Goal: Task Accomplishment & Management: Manage account settings

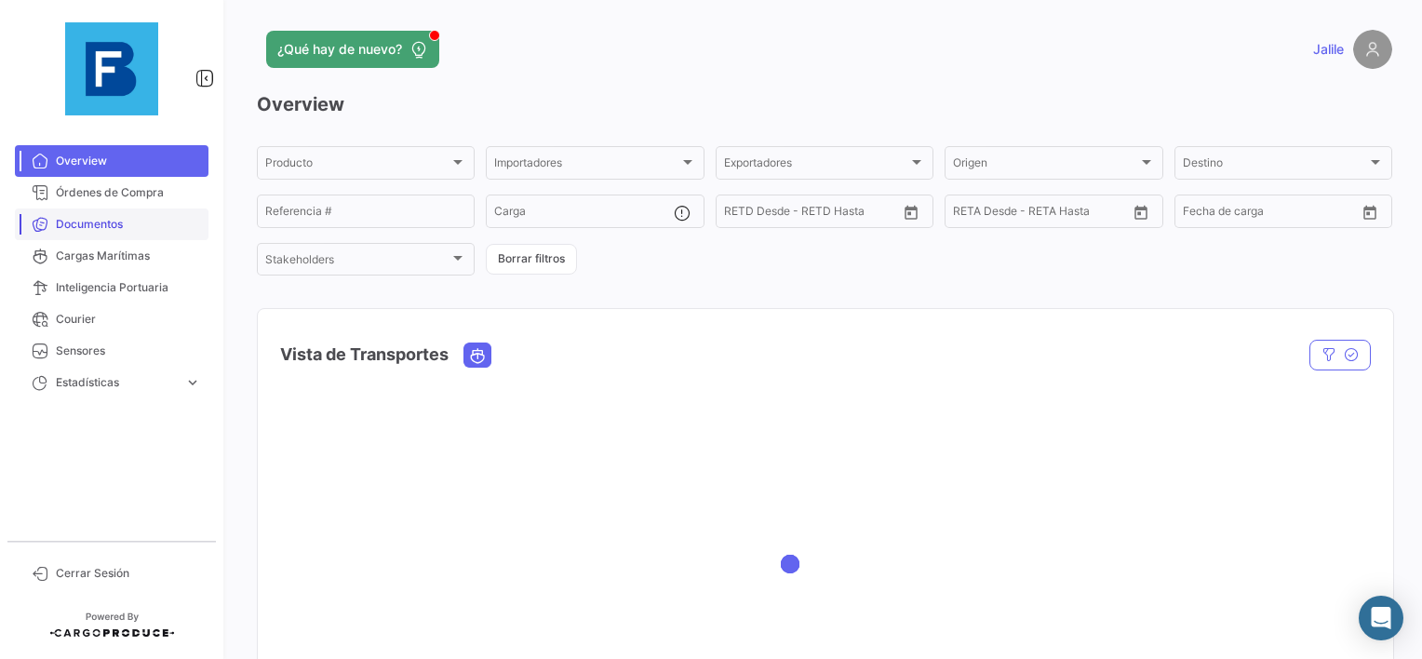
click at [116, 138] on mat-nav-list "Overview Órdenes de Compra Documentos Cargas Marítimas Inteligencia Portuaria C…" at bounding box center [111, 336] width 223 height 396
click at [85, 229] on span "Documentos" at bounding box center [128, 224] width 145 height 17
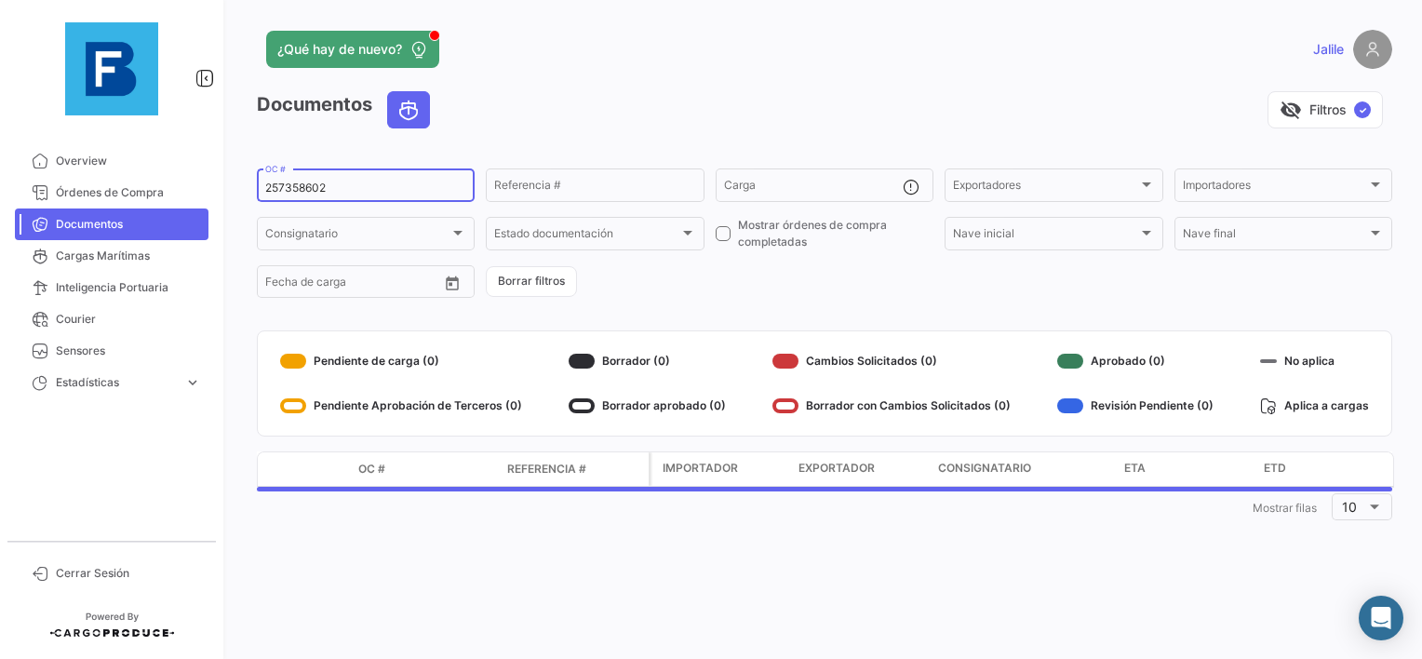
click at [290, 189] on input "257358602" at bounding box center [365, 188] width 201 height 13
click at [290, 190] on input "257358602" at bounding box center [365, 188] width 201 height 13
paste input "33199969"
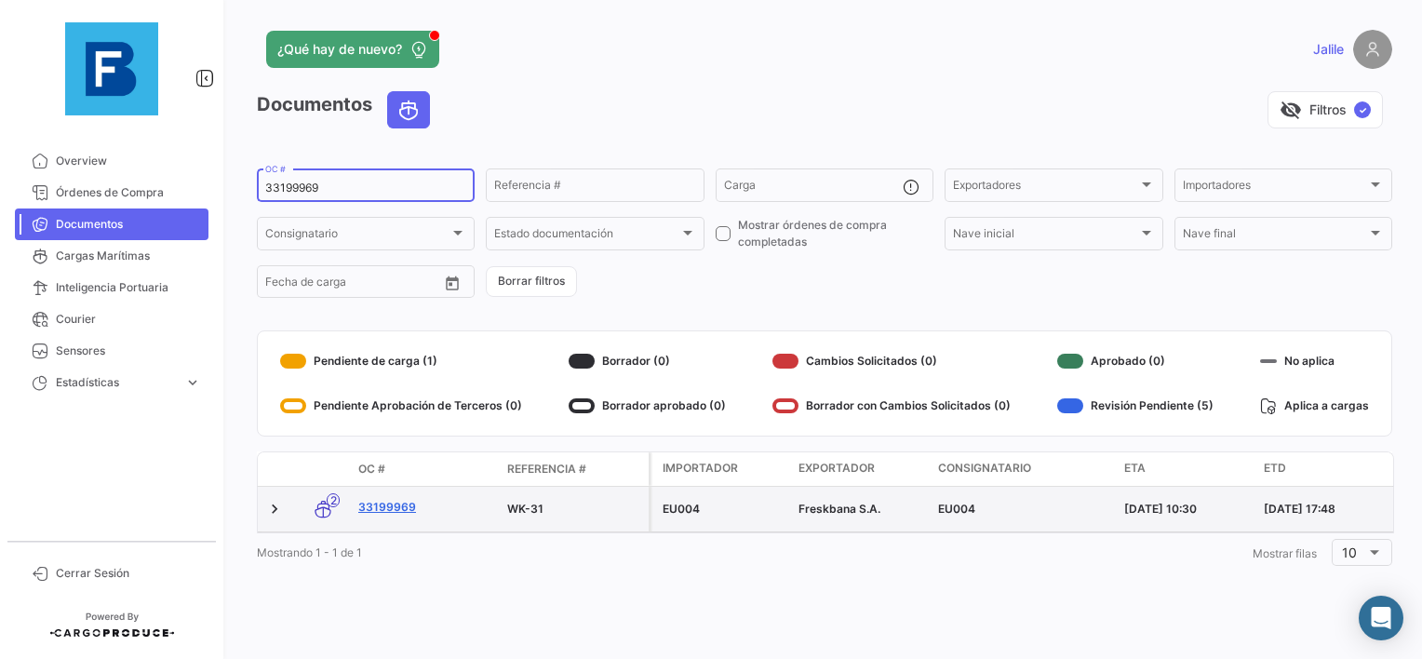
type input "33199969"
click at [387, 508] on link "33199969" at bounding box center [425, 507] width 134 height 17
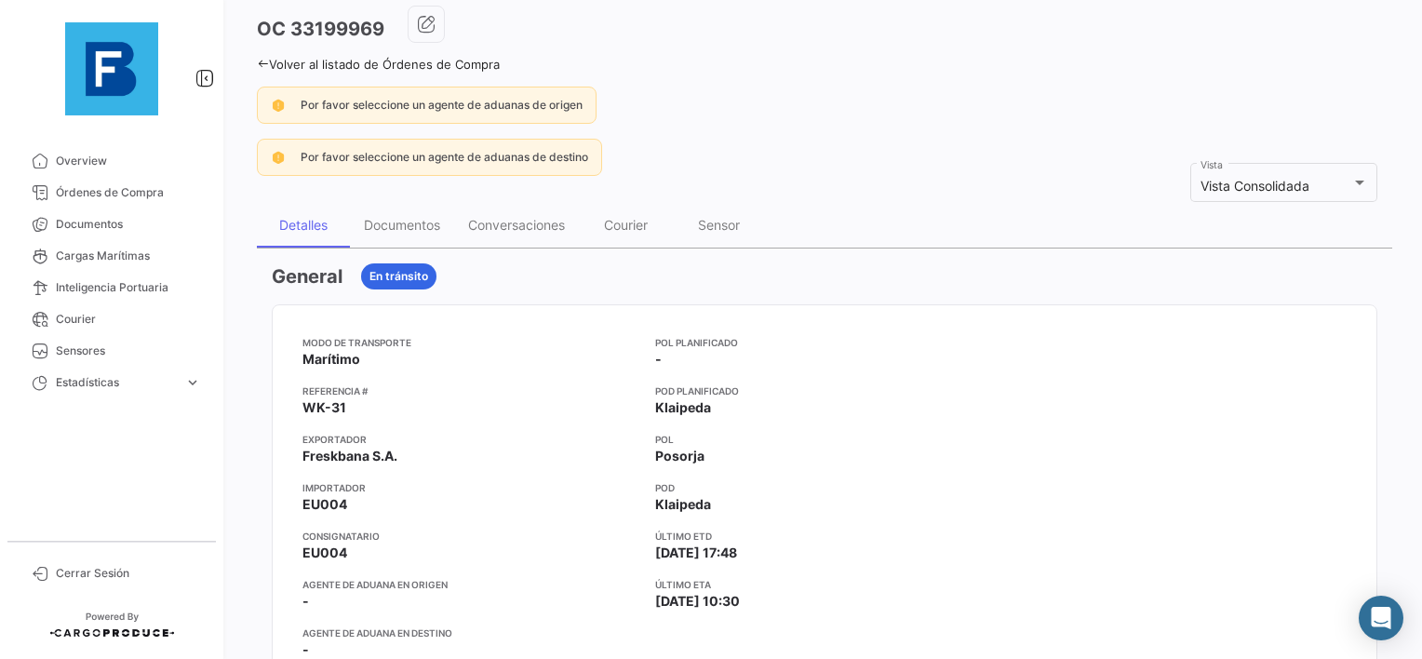
scroll to position [186, 0]
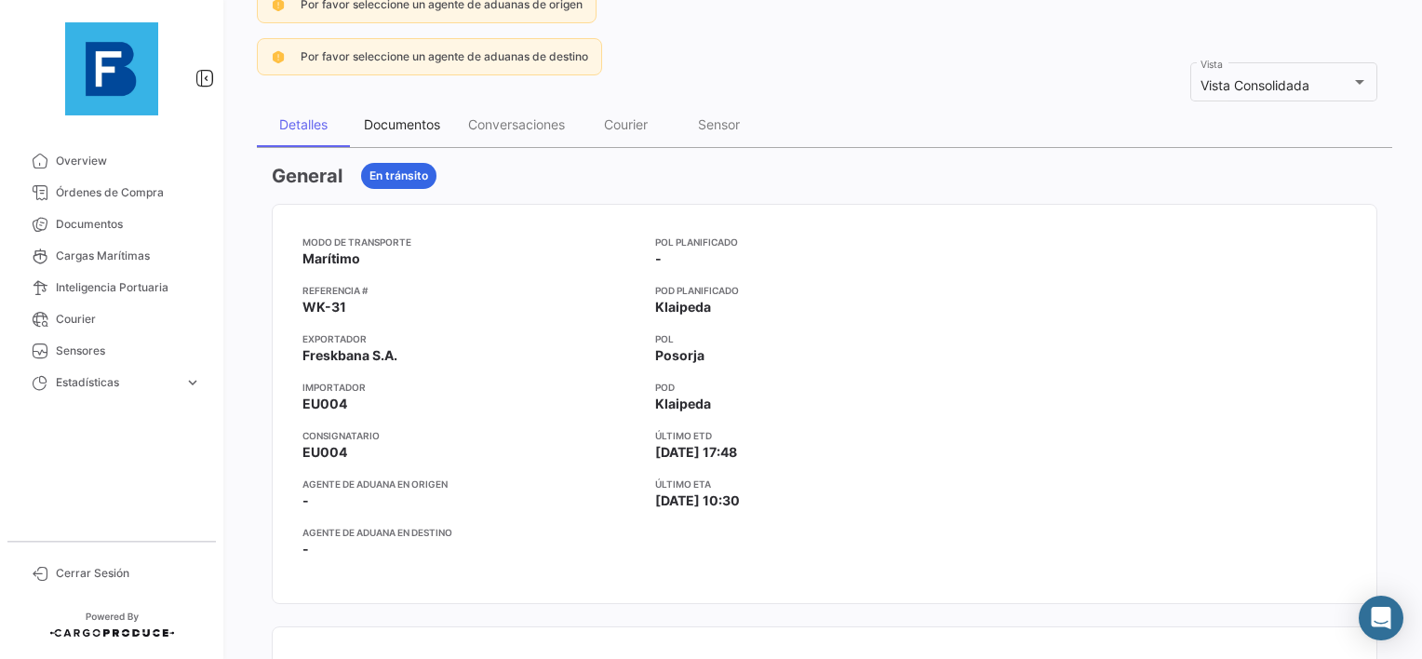
click at [405, 123] on div "Documentos" at bounding box center [402, 124] width 76 height 16
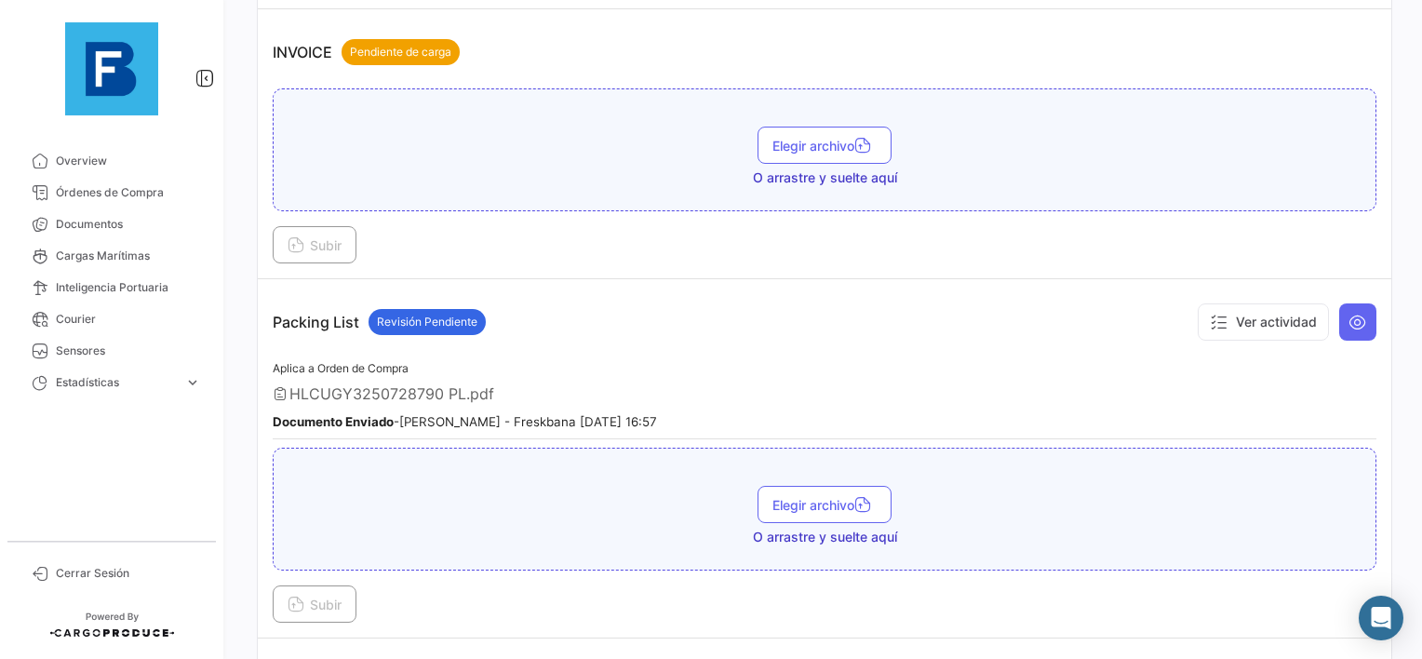
scroll to position [1303, 0]
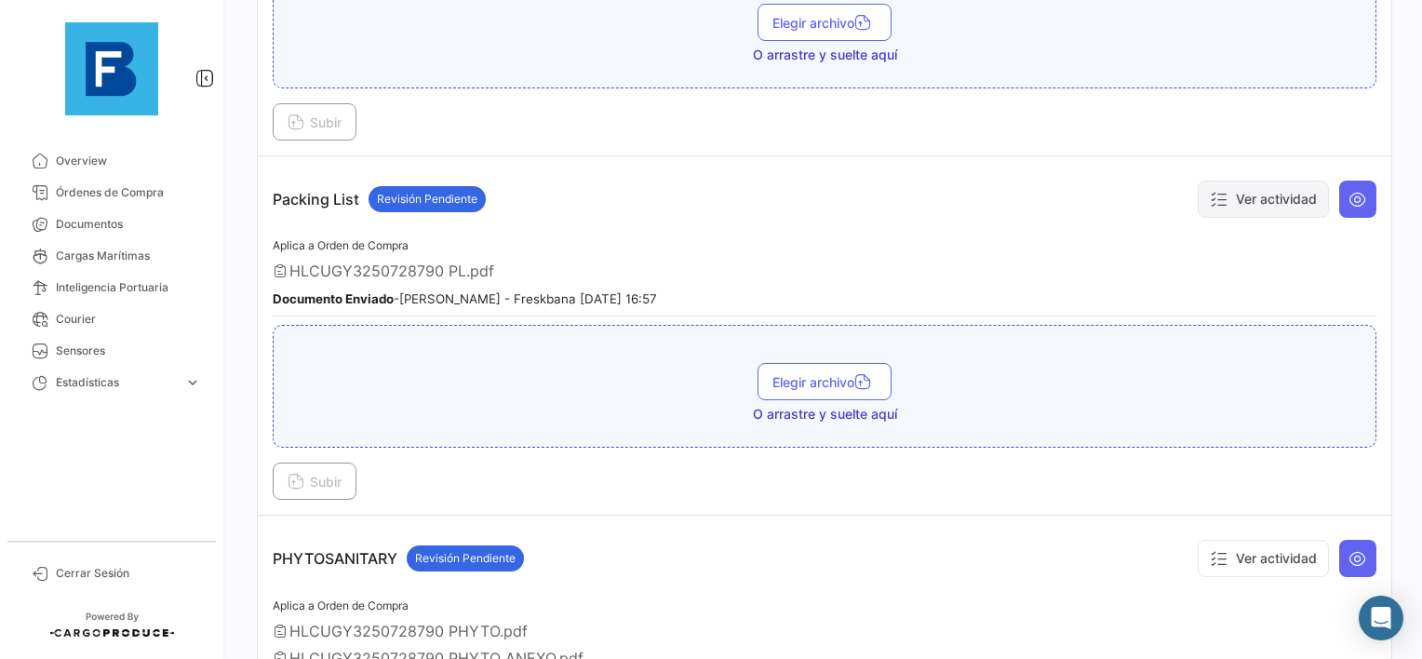
click at [1239, 194] on button "Ver actividad" at bounding box center [1263, 199] width 131 height 37
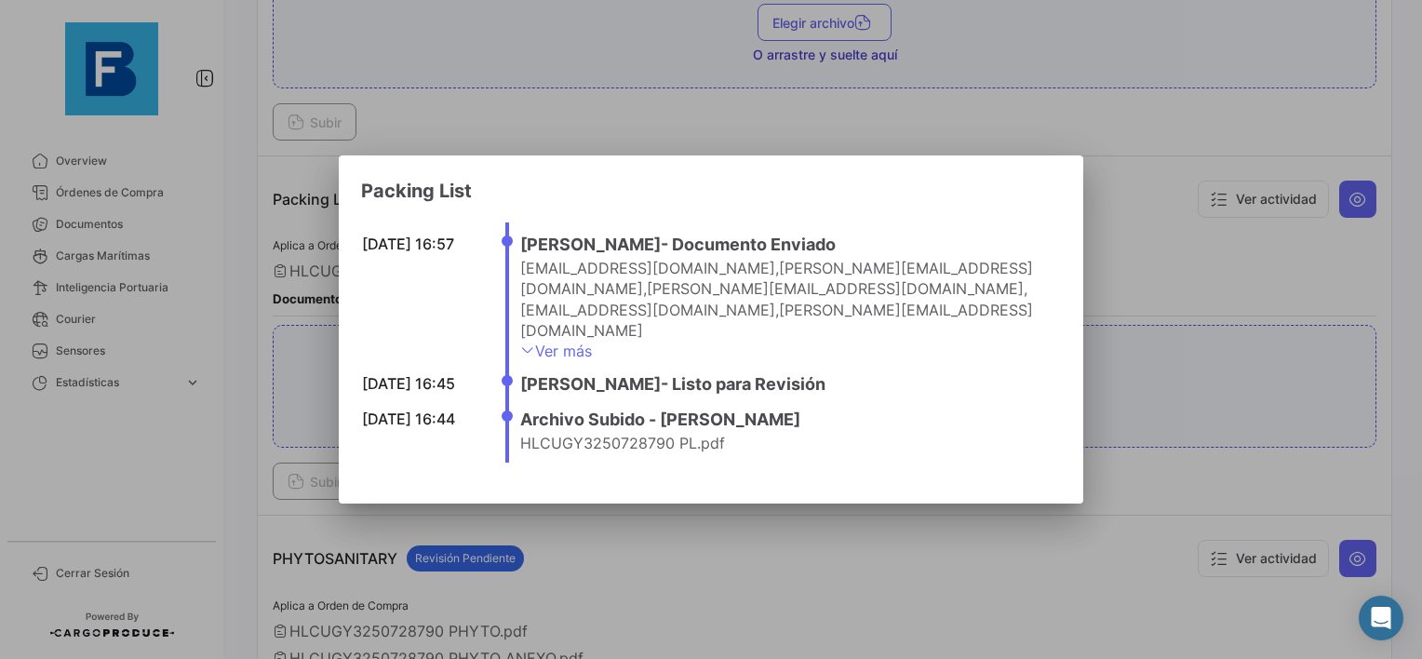
click at [1169, 255] on div at bounding box center [711, 329] width 1422 height 659
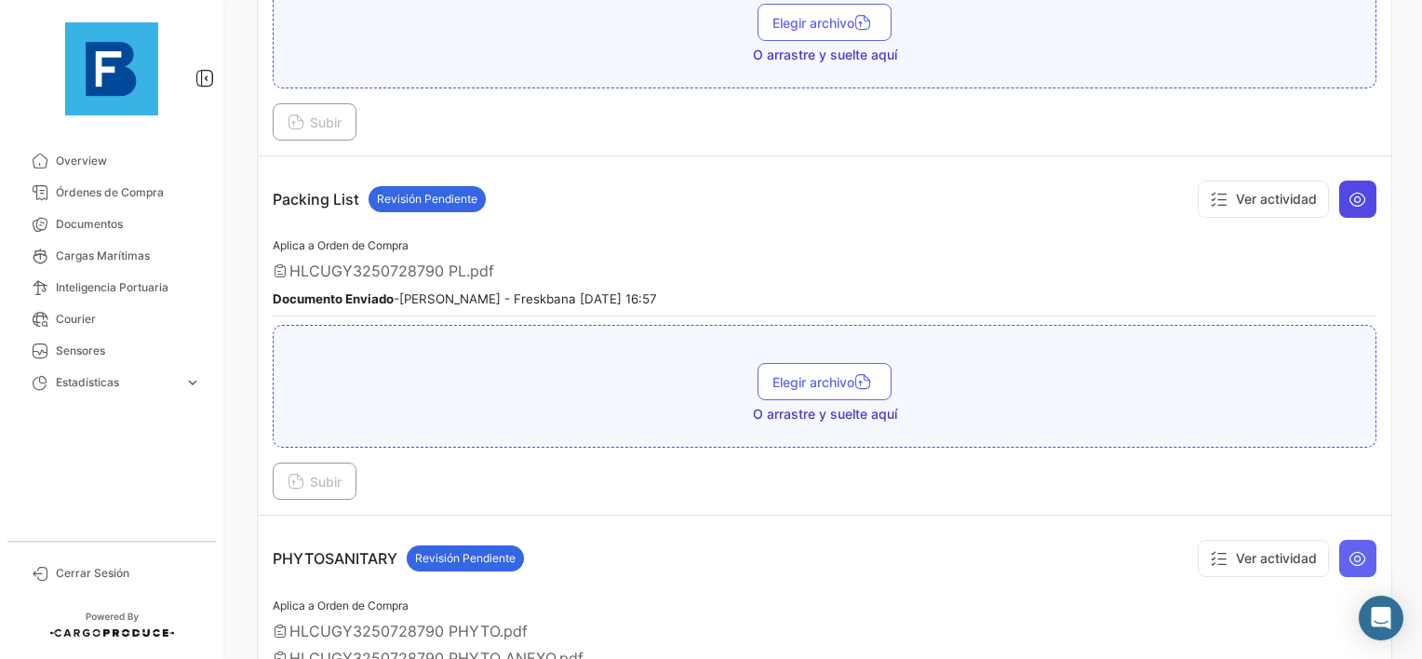
click at [1349, 191] on icon at bounding box center [1358, 199] width 19 height 19
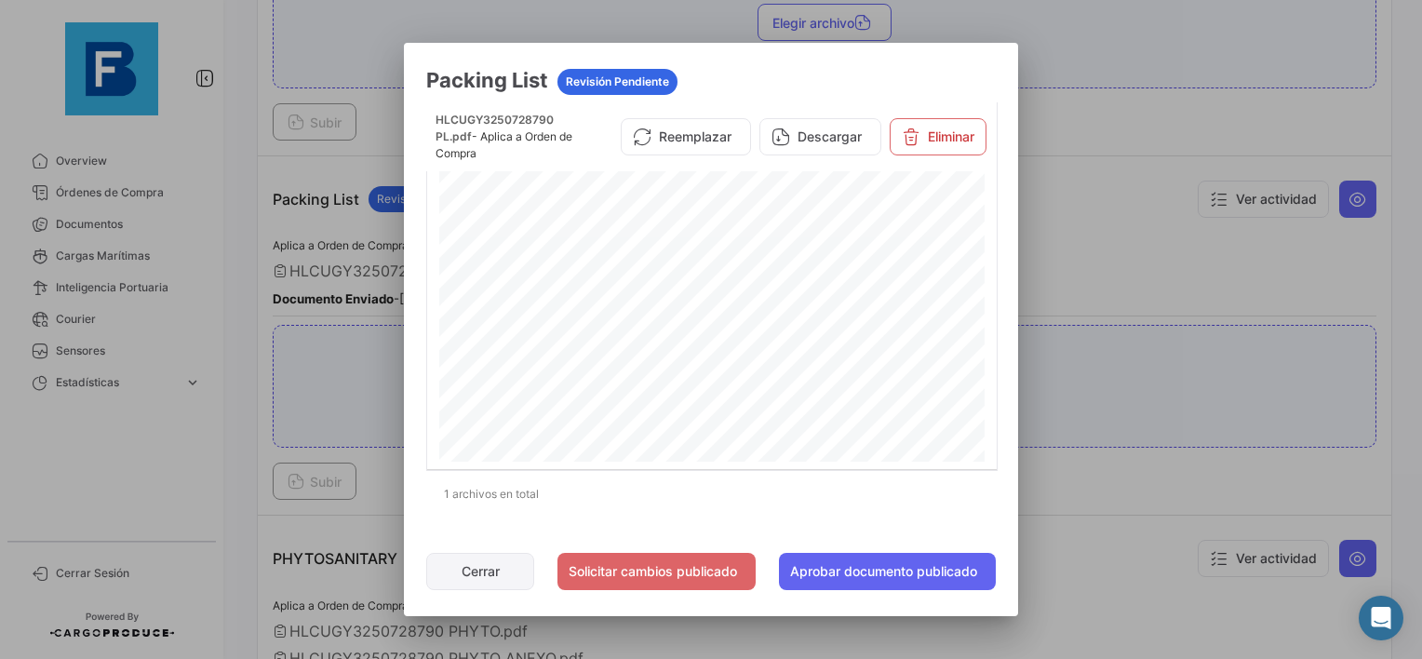
click at [484, 571] on button "Cerrar" at bounding box center [480, 571] width 108 height 37
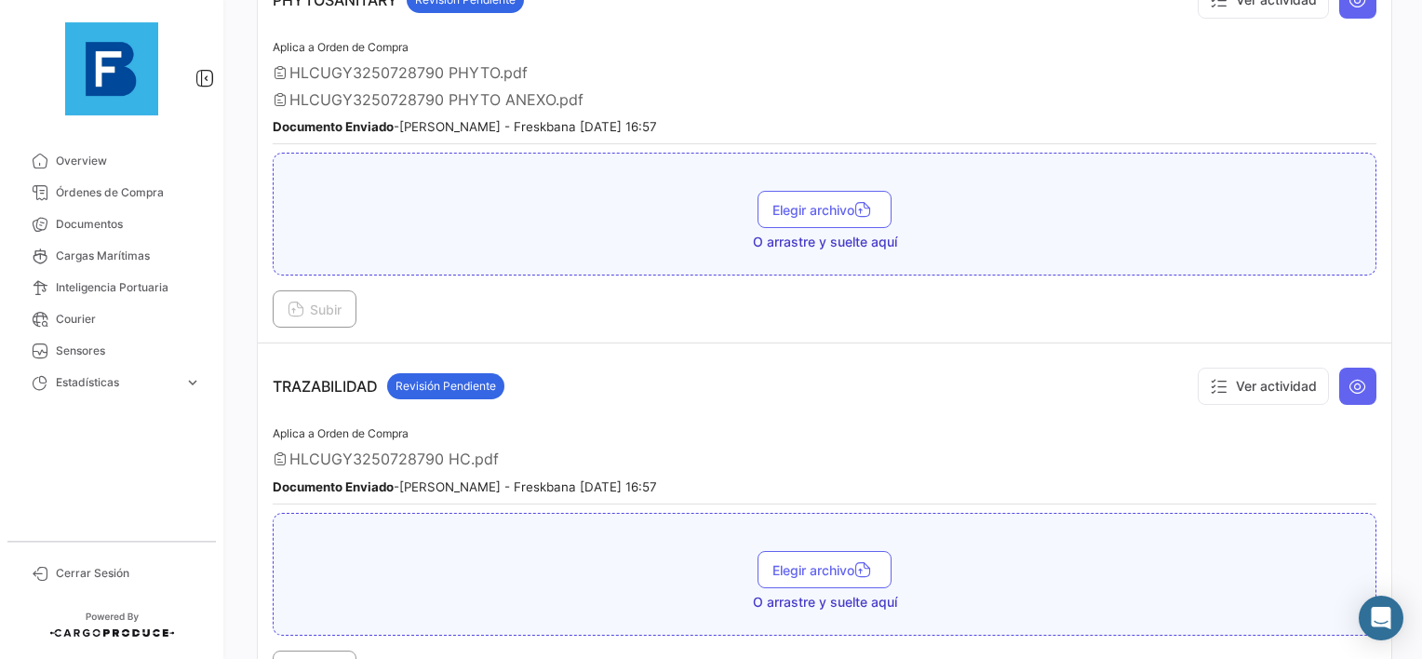
scroll to position [1990, 0]
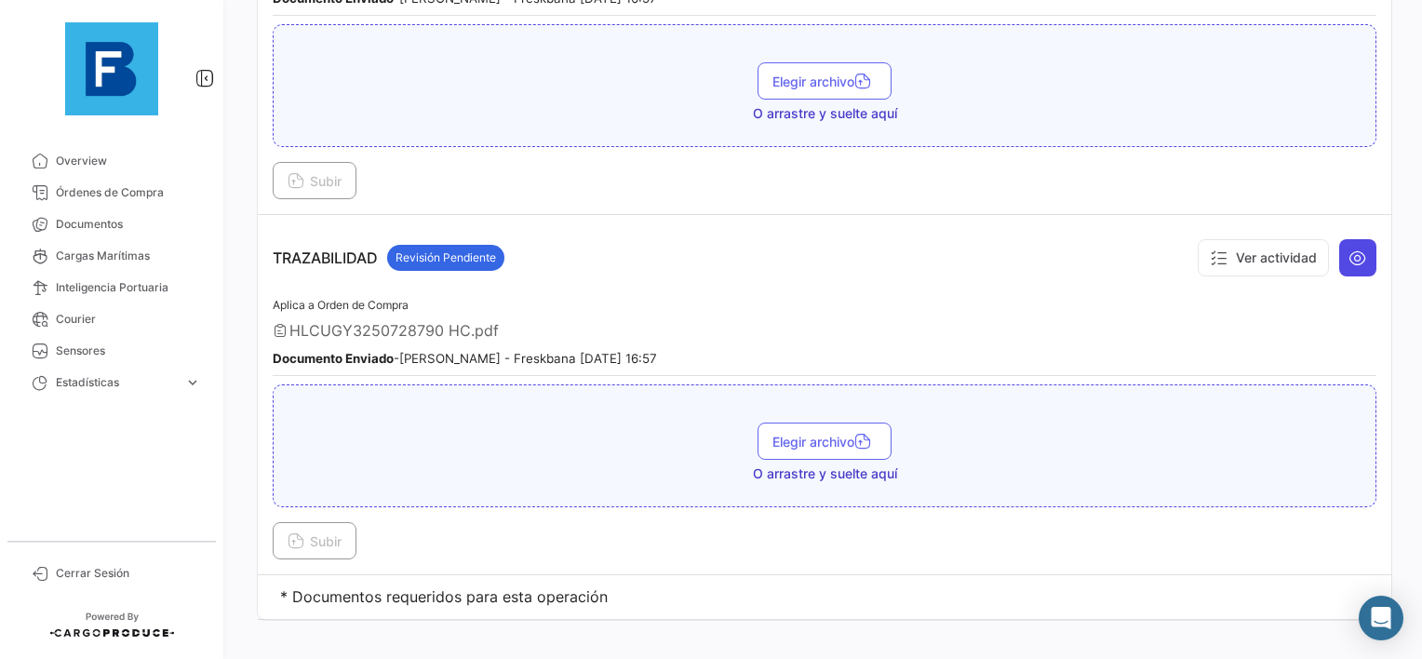
click at [1349, 249] on icon at bounding box center [1358, 258] width 19 height 19
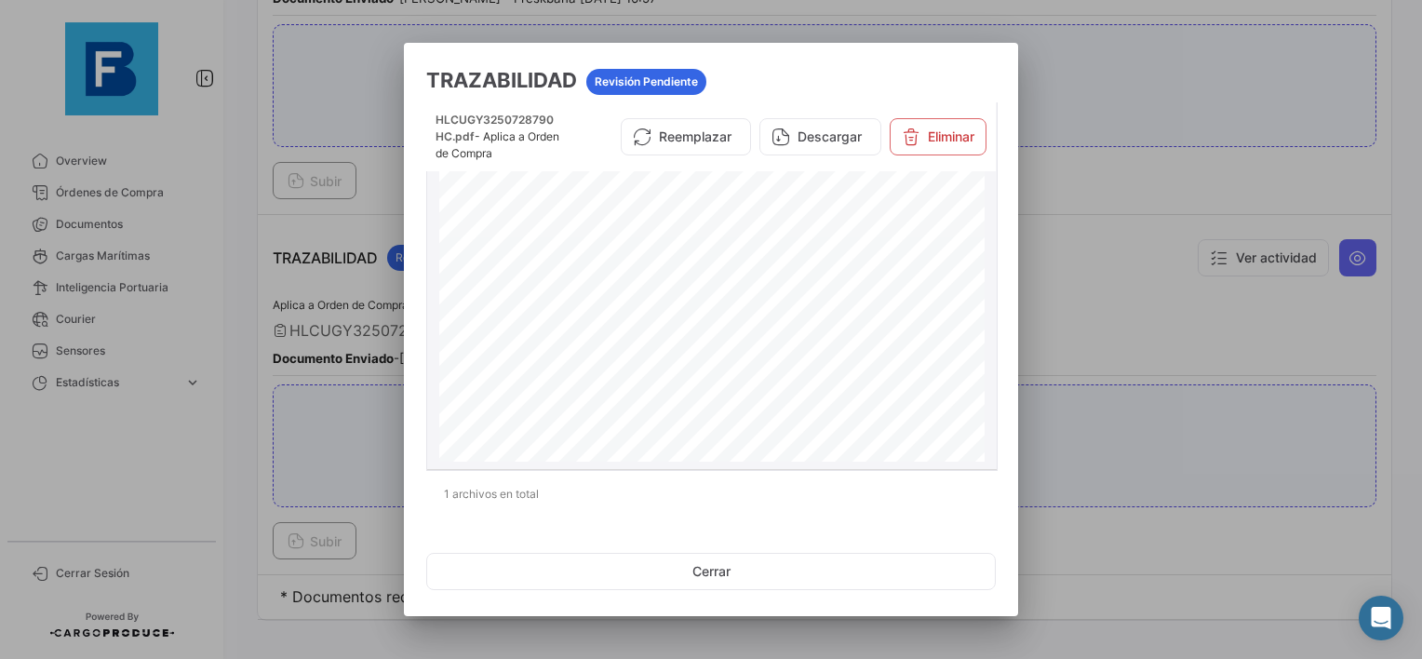
scroll to position [0, 0]
click at [685, 139] on button "Reemplazar" at bounding box center [686, 136] width 130 height 37
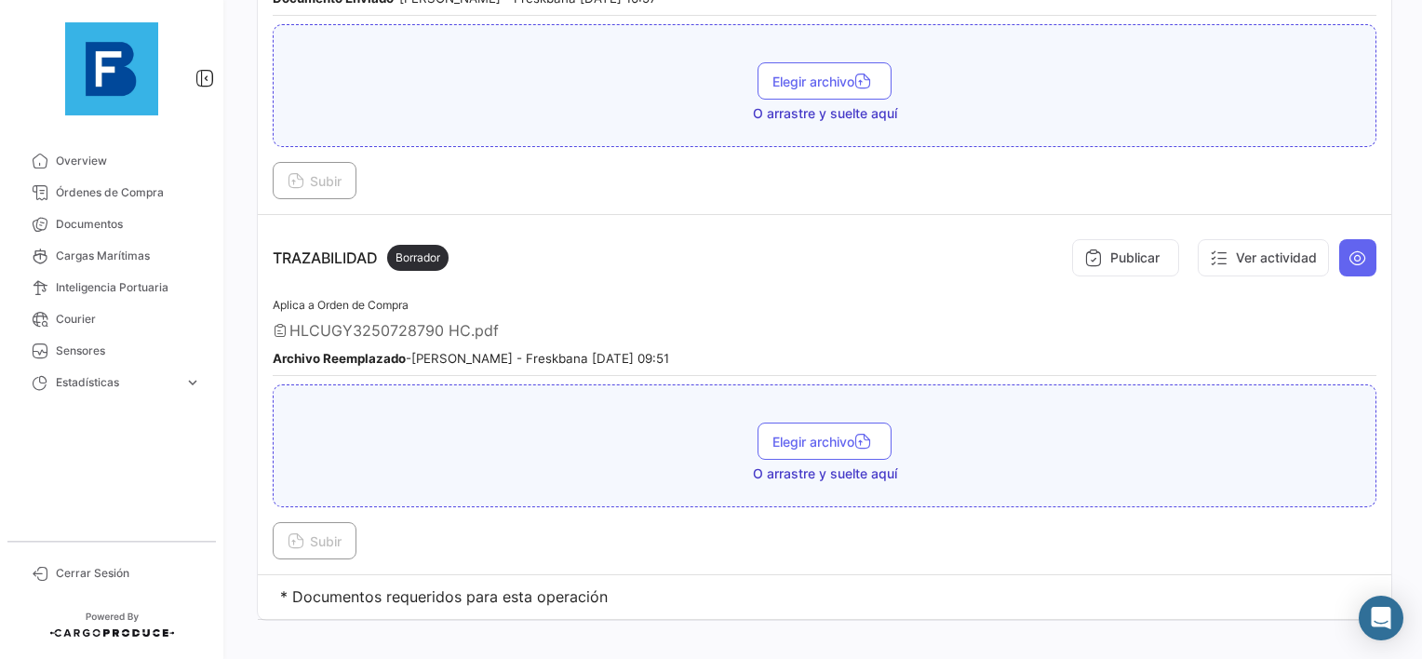
click at [684, 353] on div "Aplica a Orden de Compra HLCUGY3250728790 HC.pdf Archivo Reemplazado - [PERSON_…" at bounding box center [825, 335] width 1104 height 82
drag, startPoint x: 593, startPoint y: 339, endPoint x: 720, endPoint y: 339, distance: 127.5
click at [720, 348] on div "Archivo Reemplazado - [PERSON_NAME] - Freskbana [DATE] 09:51" at bounding box center [825, 357] width 1104 height 19
drag, startPoint x: 720, startPoint y: 339, endPoint x: 928, endPoint y: 331, distance: 207.7
click at [928, 348] on div "Archivo Reemplazado - [PERSON_NAME] - Freskbana [DATE] 09:51" at bounding box center [825, 357] width 1104 height 19
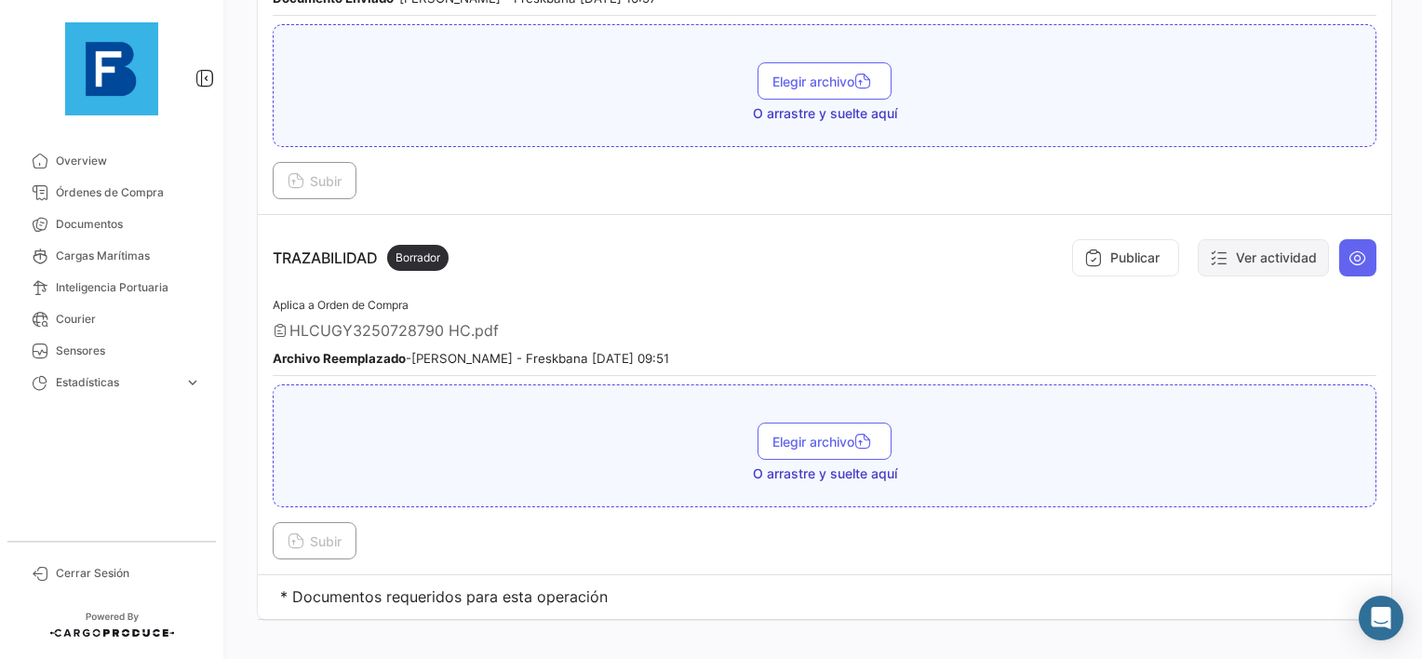
click at [1244, 239] on button "Ver actividad" at bounding box center [1263, 257] width 131 height 37
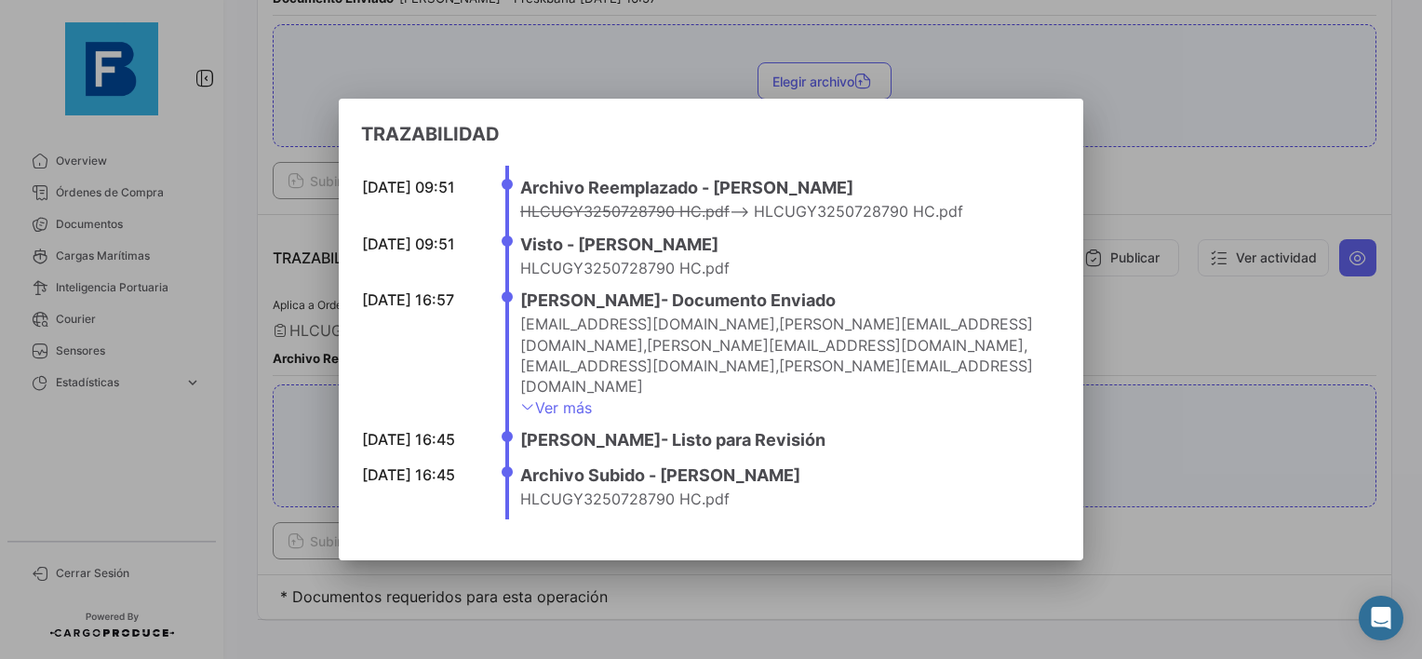
click at [1188, 339] on div at bounding box center [711, 329] width 1422 height 659
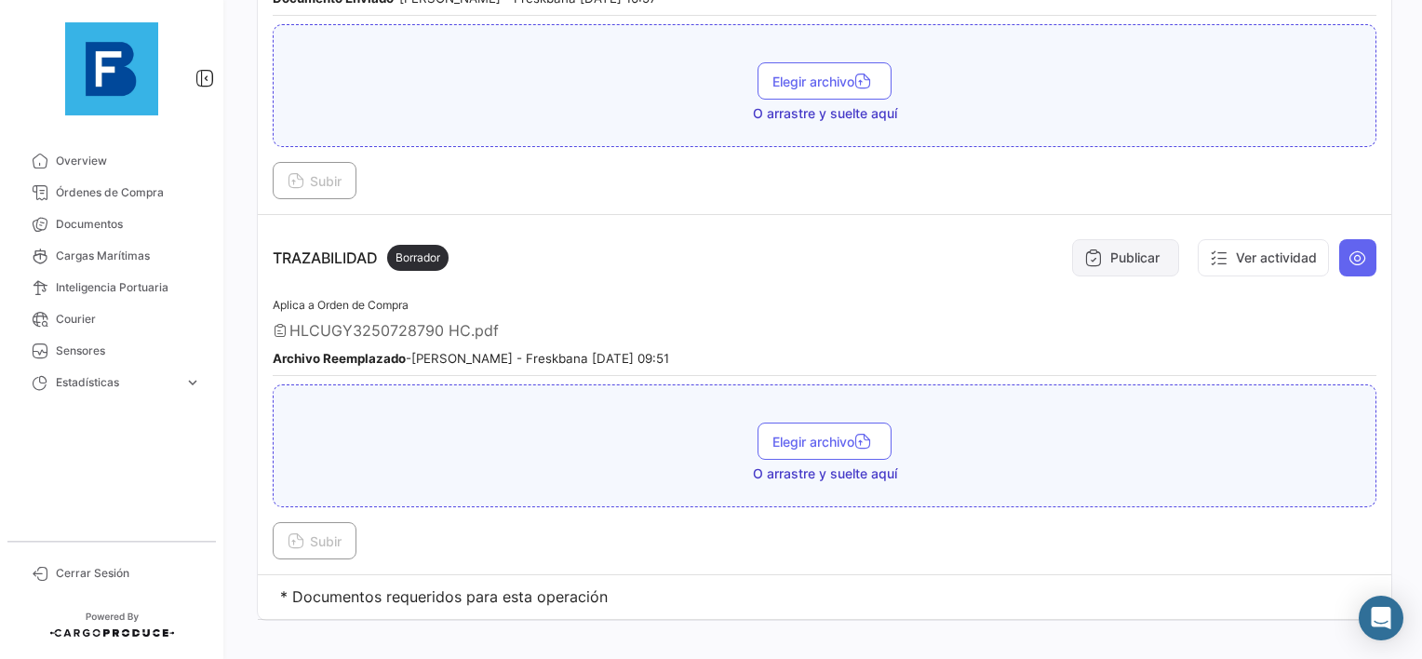
click at [1092, 242] on button "Publicar" at bounding box center [1125, 257] width 107 height 37
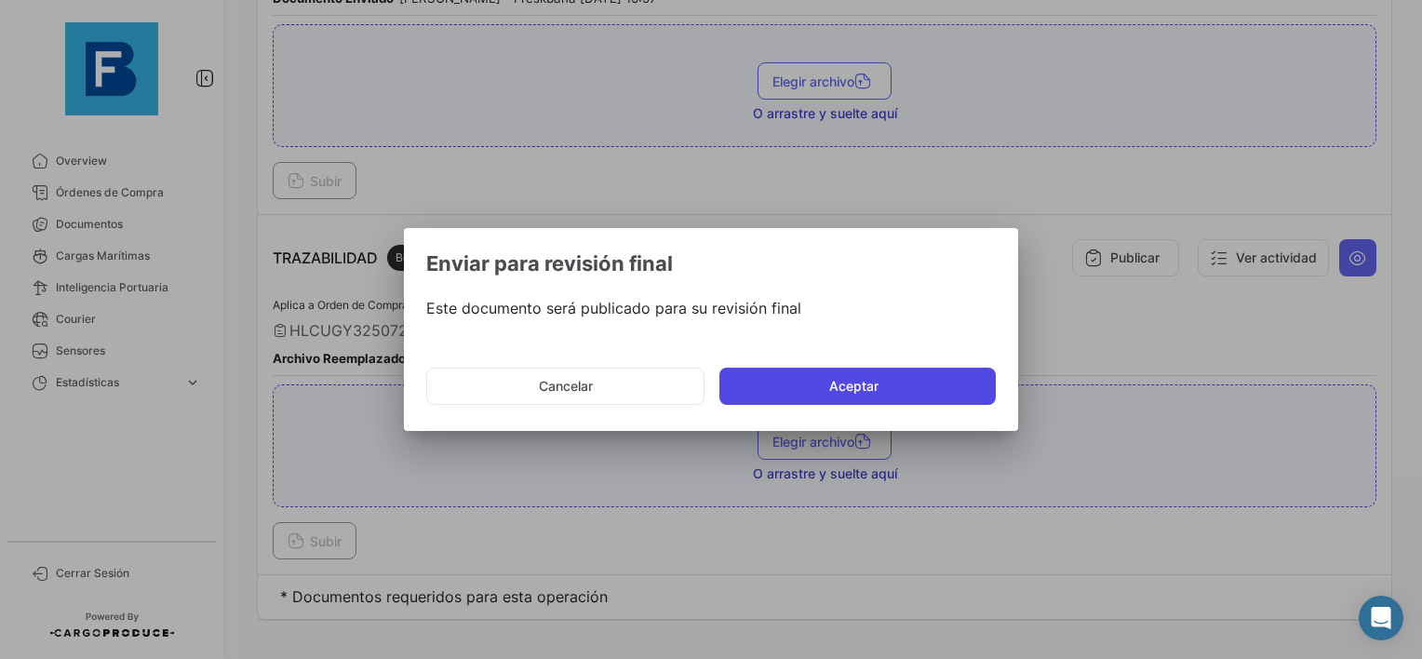
click at [854, 395] on button "Aceptar" at bounding box center [858, 386] width 276 height 37
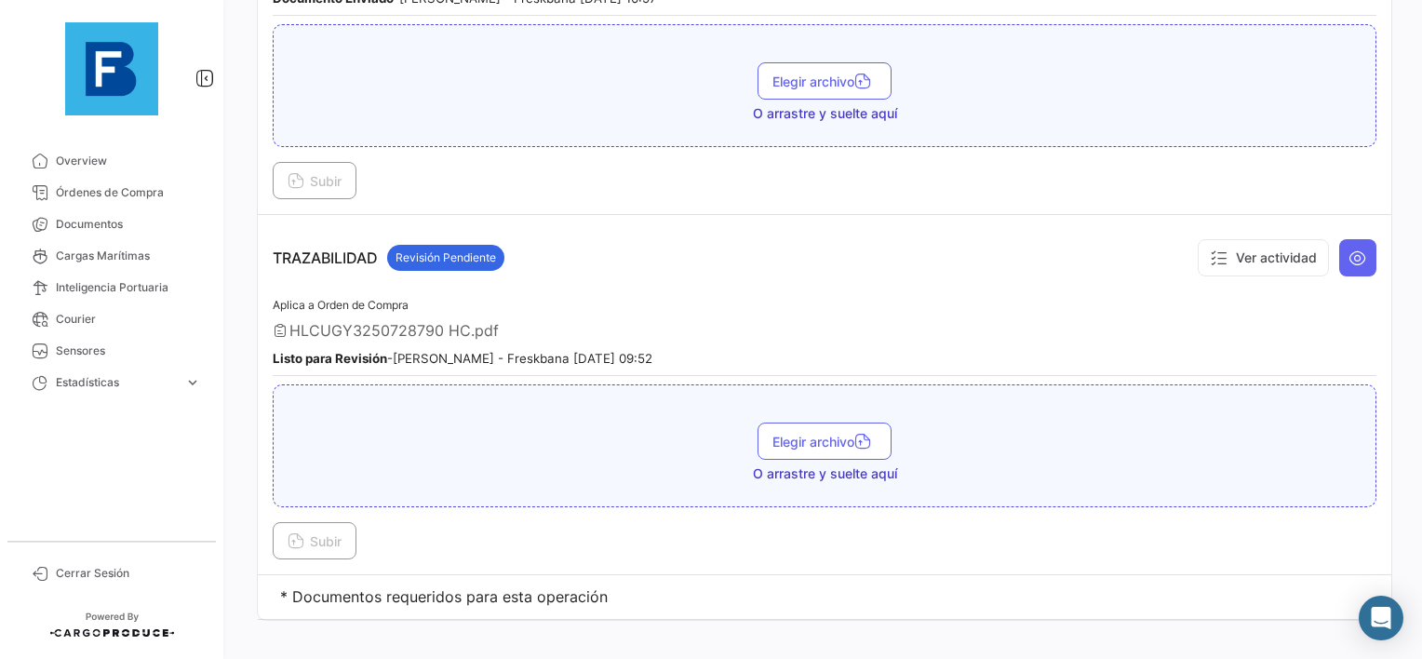
click at [824, 321] on div "HLCUGY3250728790 HC.pdf" at bounding box center [825, 330] width 1104 height 19
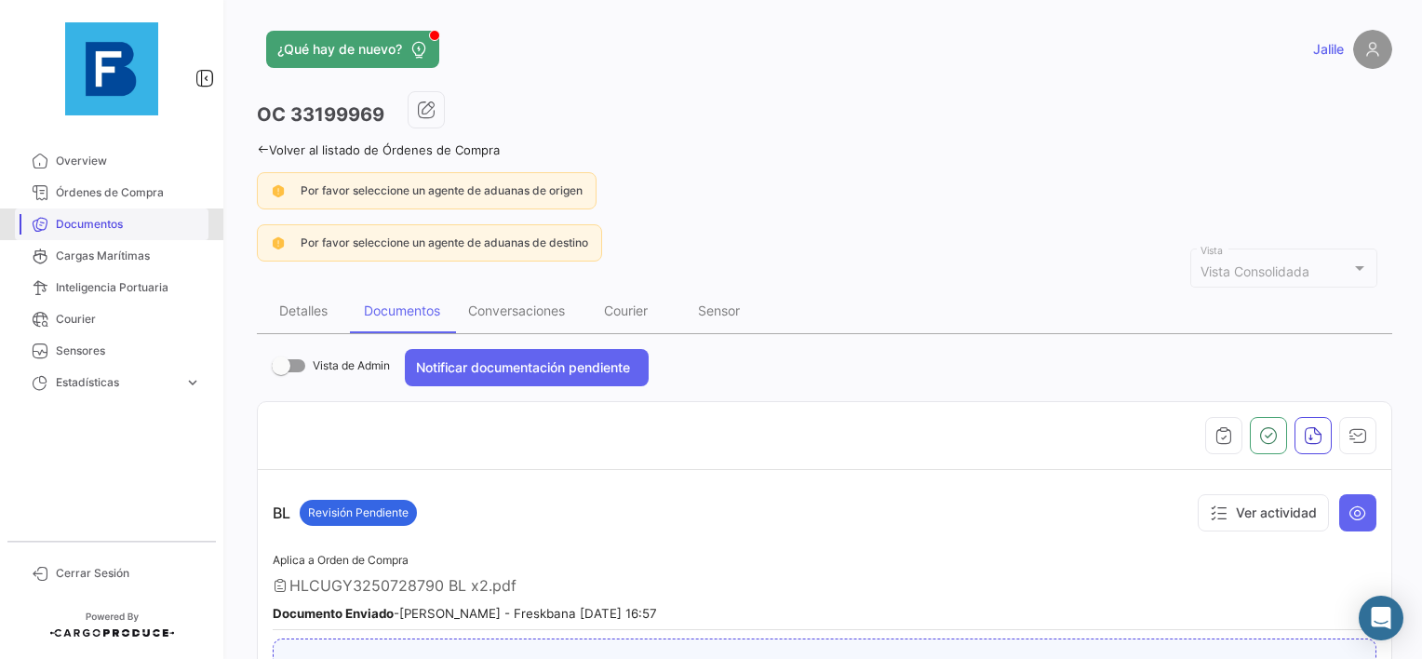
click at [119, 227] on span "Documentos" at bounding box center [128, 224] width 145 height 17
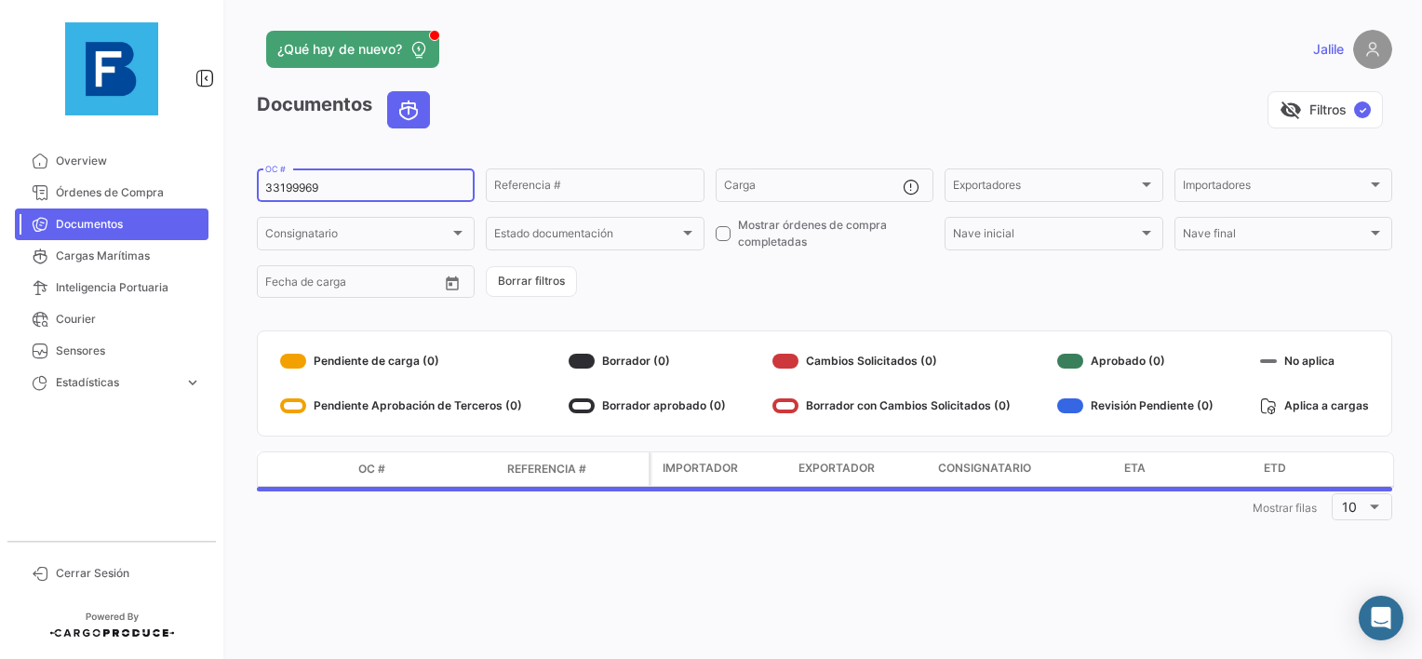
click at [257, 189] on div "33199969 OC #" at bounding box center [366, 184] width 218 height 36
click at [276, 186] on input "33199969" at bounding box center [365, 188] width 201 height 13
paste input "EBKG13681000"
type input "EBKG13681000"
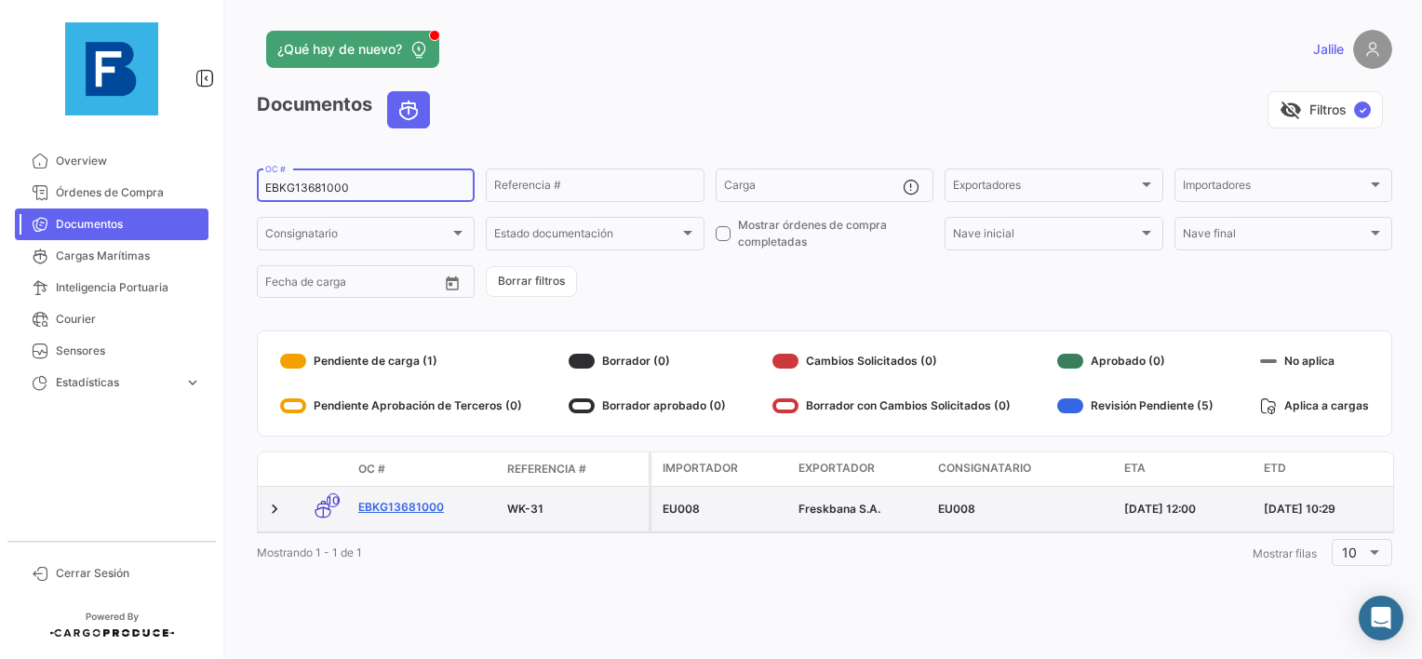
click at [406, 504] on link "EBKG13681000" at bounding box center [425, 507] width 134 height 17
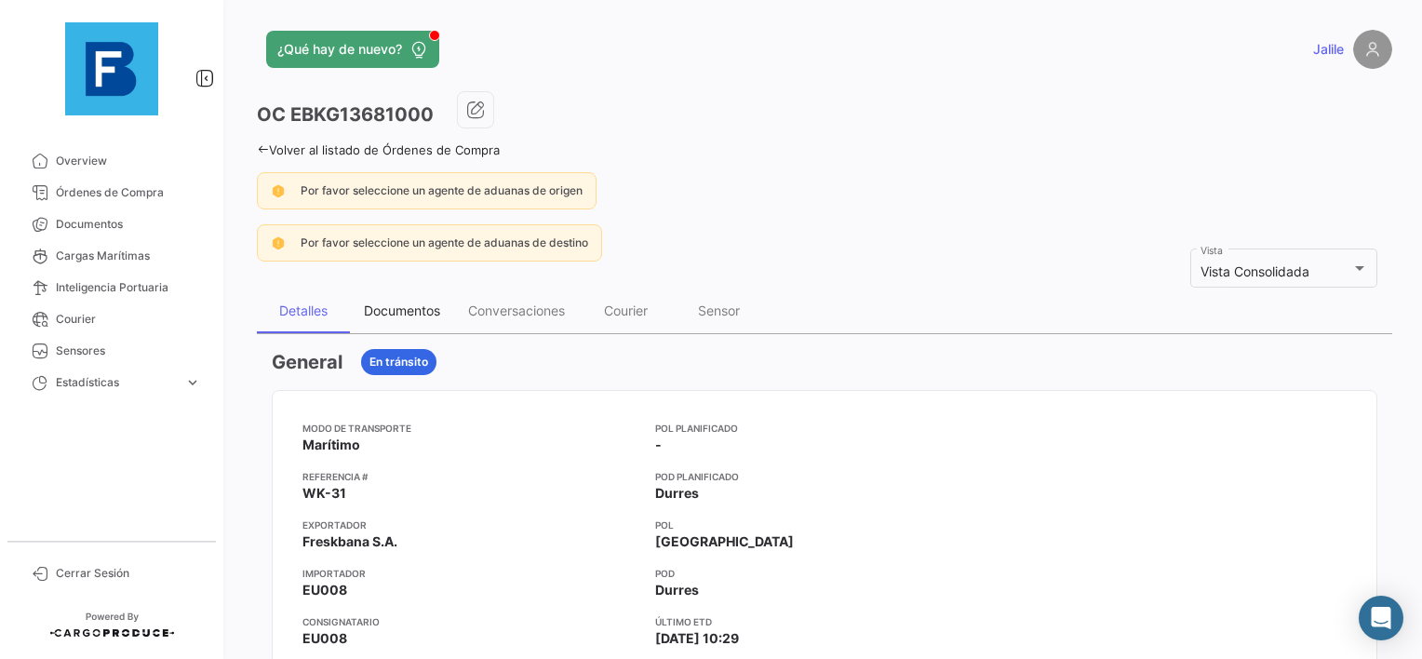
click at [388, 320] on div "Documentos" at bounding box center [402, 311] width 104 height 45
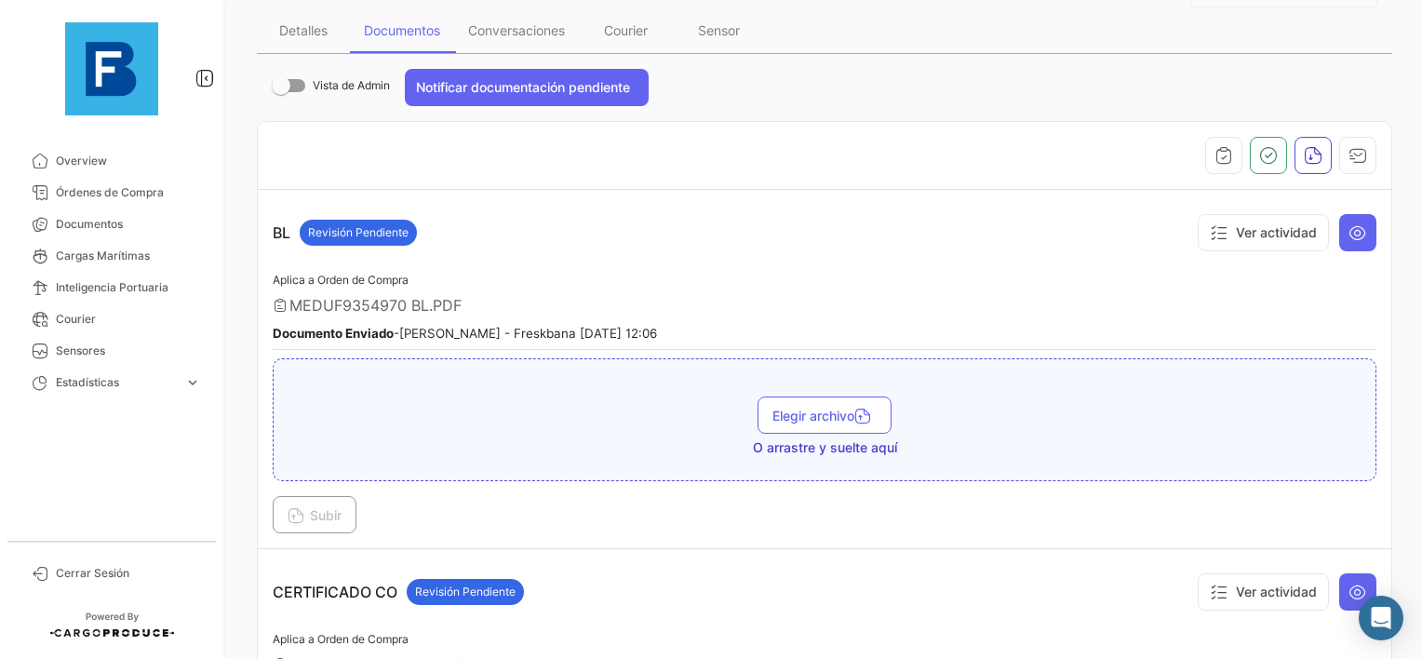
scroll to position [279, 0]
click at [1363, 242] on button at bounding box center [1357, 233] width 37 height 37
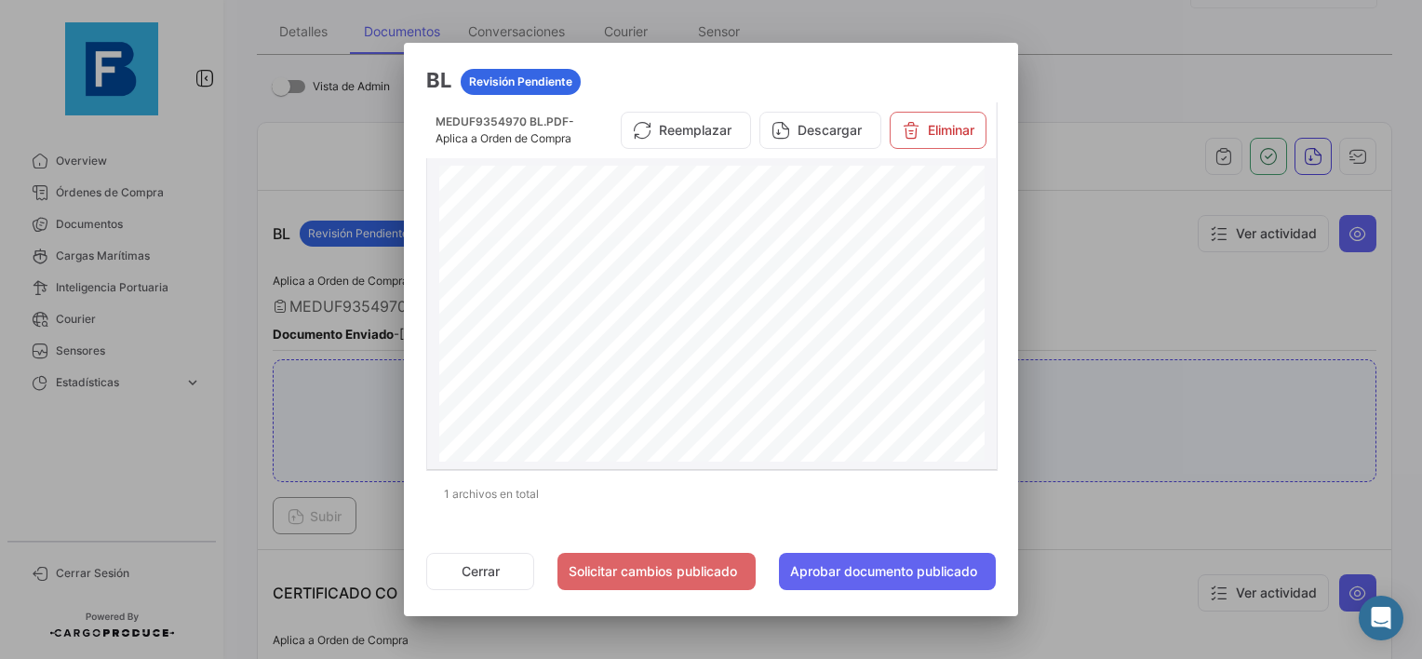
scroll to position [93, 0]
click at [707, 141] on button "Reemplazar" at bounding box center [686, 130] width 130 height 37
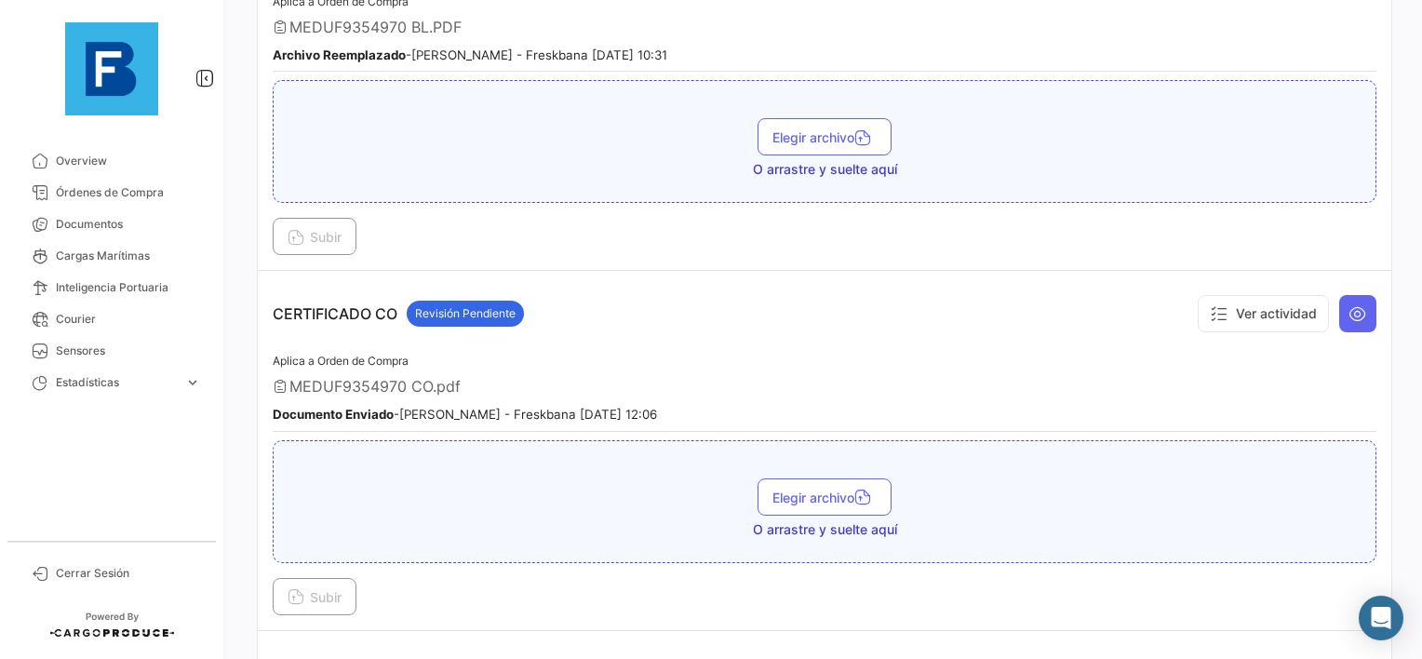
scroll to position [652, 0]
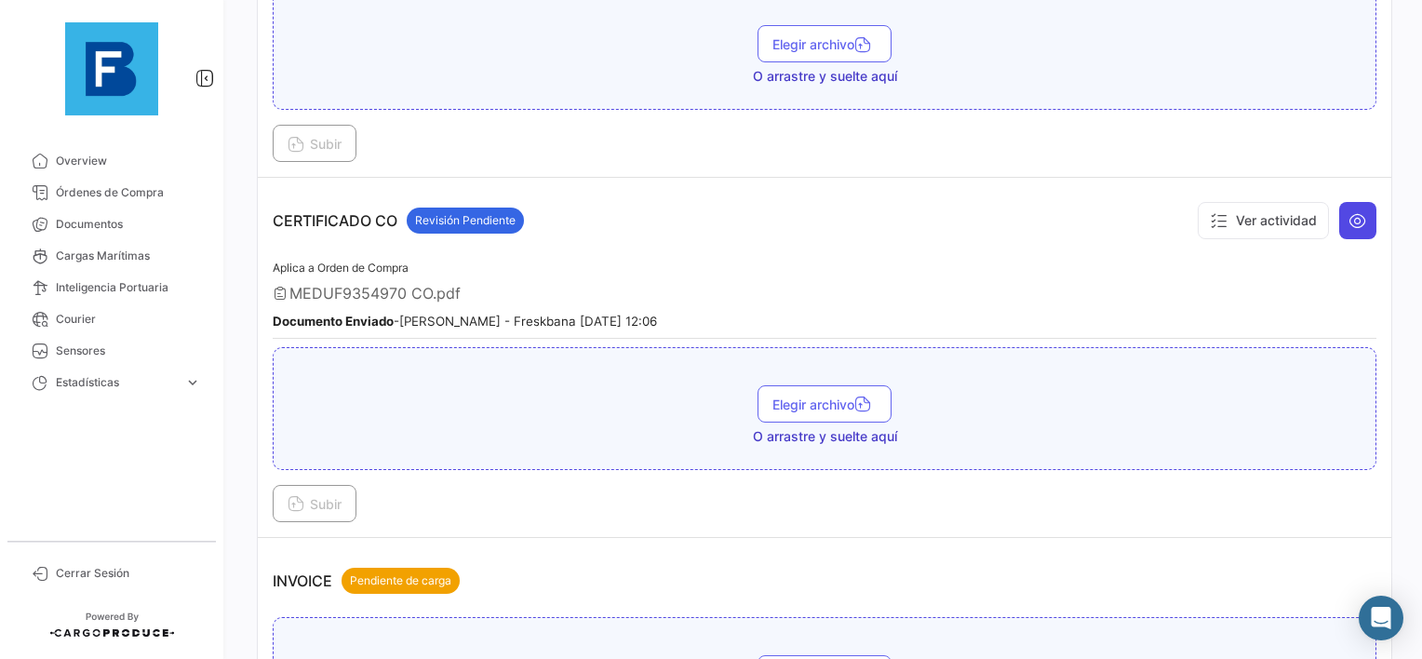
click at [1354, 222] on icon at bounding box center [1358, 220] width 19 height 19
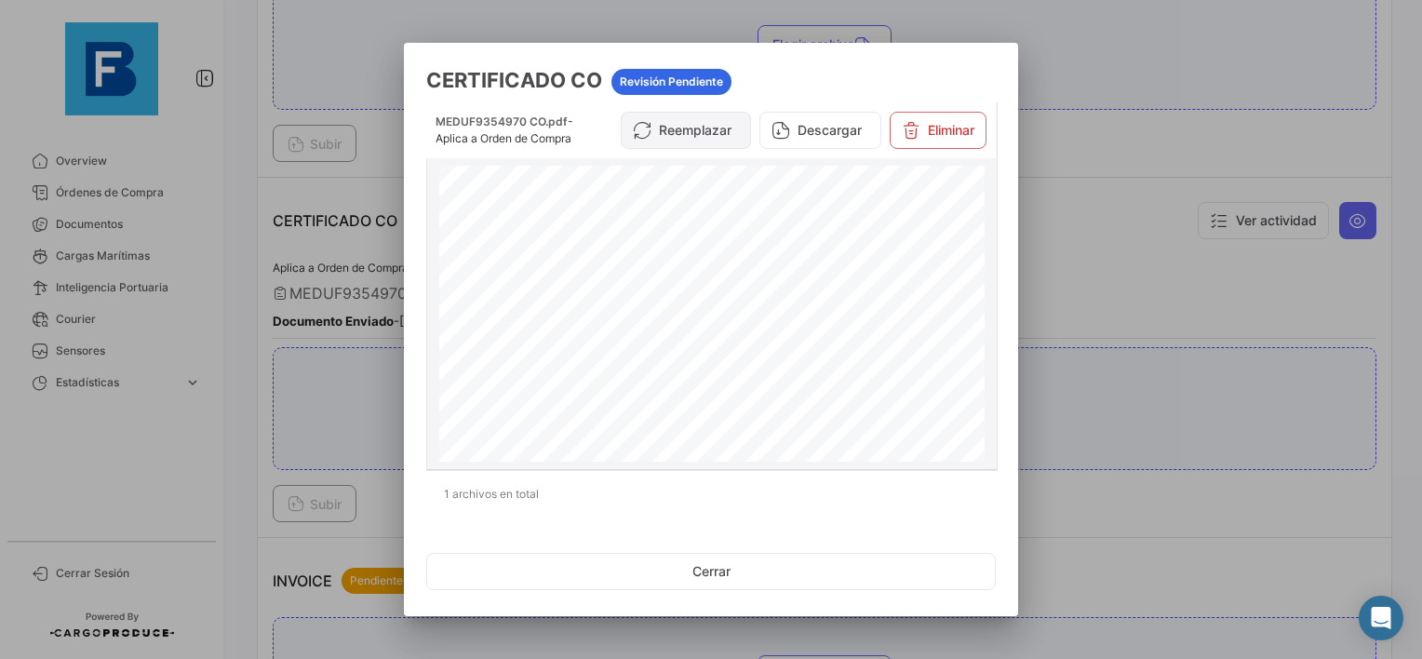
click at [685, 149] on button "Reemplazar" at bounding box center [686, 130] width 130 height 37
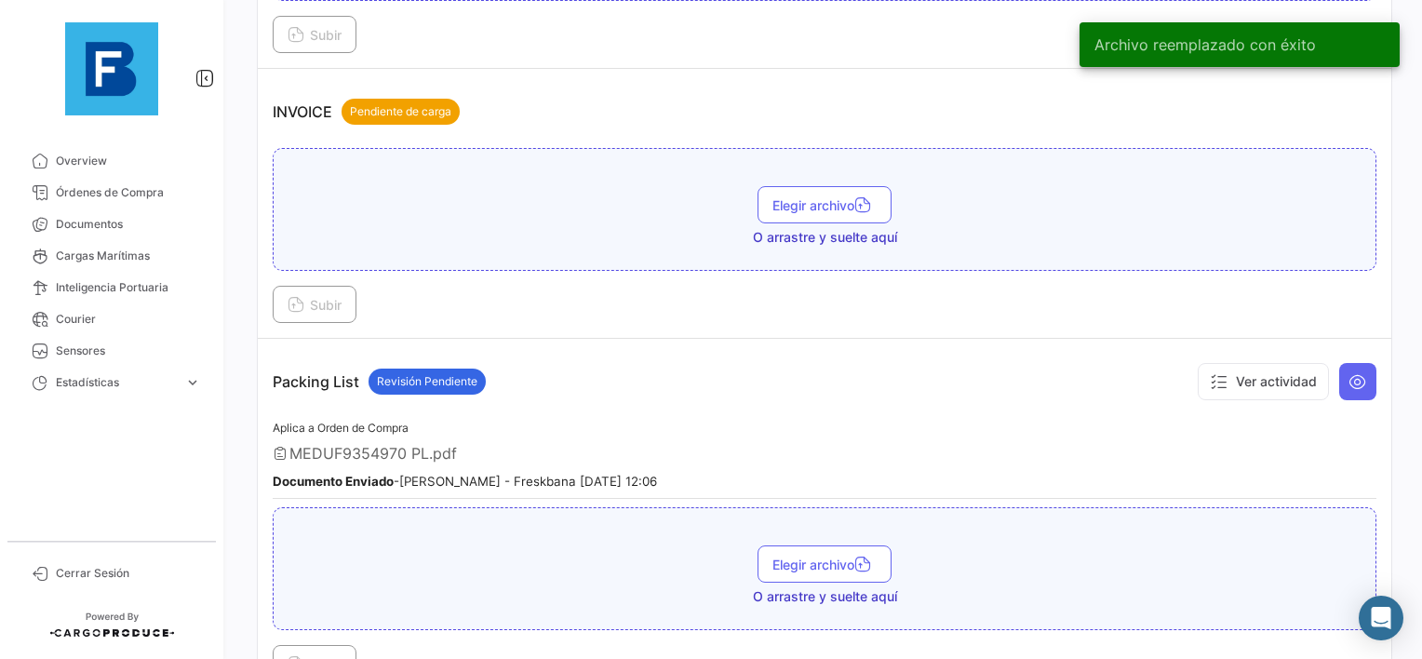
scroll to position [1210, 0]
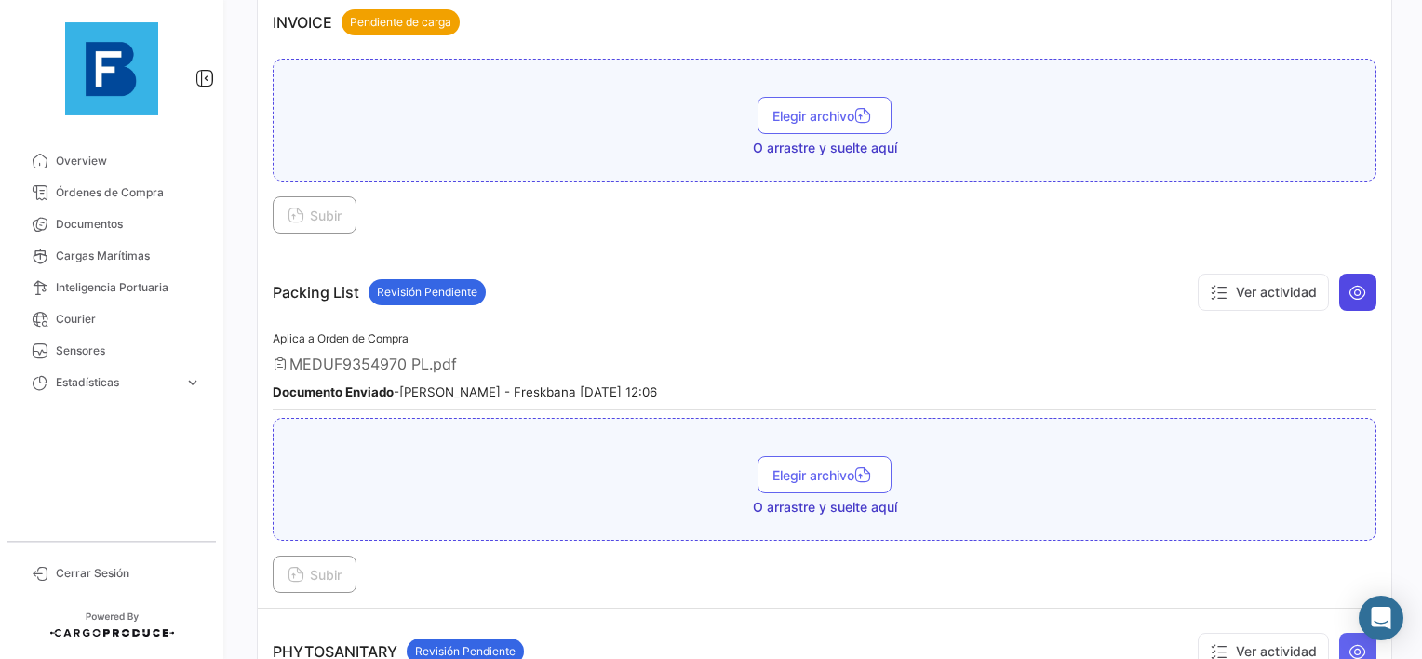
click at [1353, 288] on icon at bounding box center [1358, 292] width 19 height 19
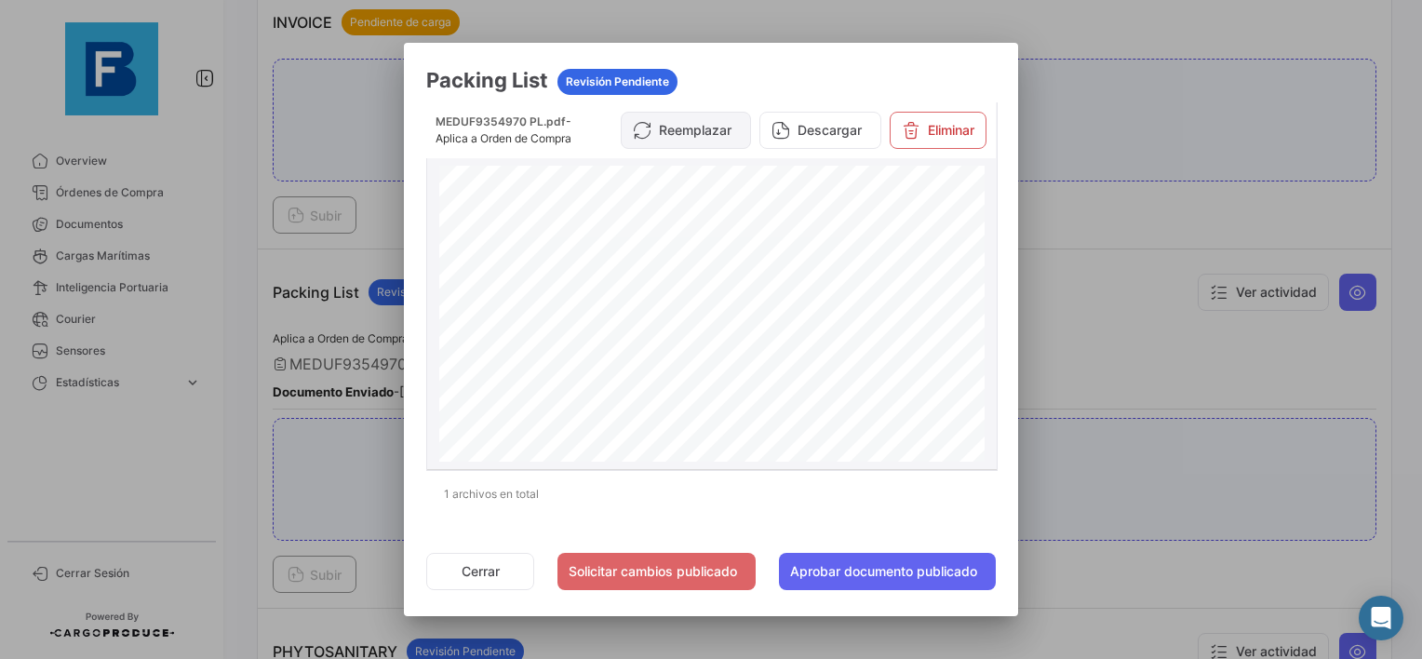
click at [666, 141] on button "Reemplazar" at bounding box center [686, 130] width 130 height 37
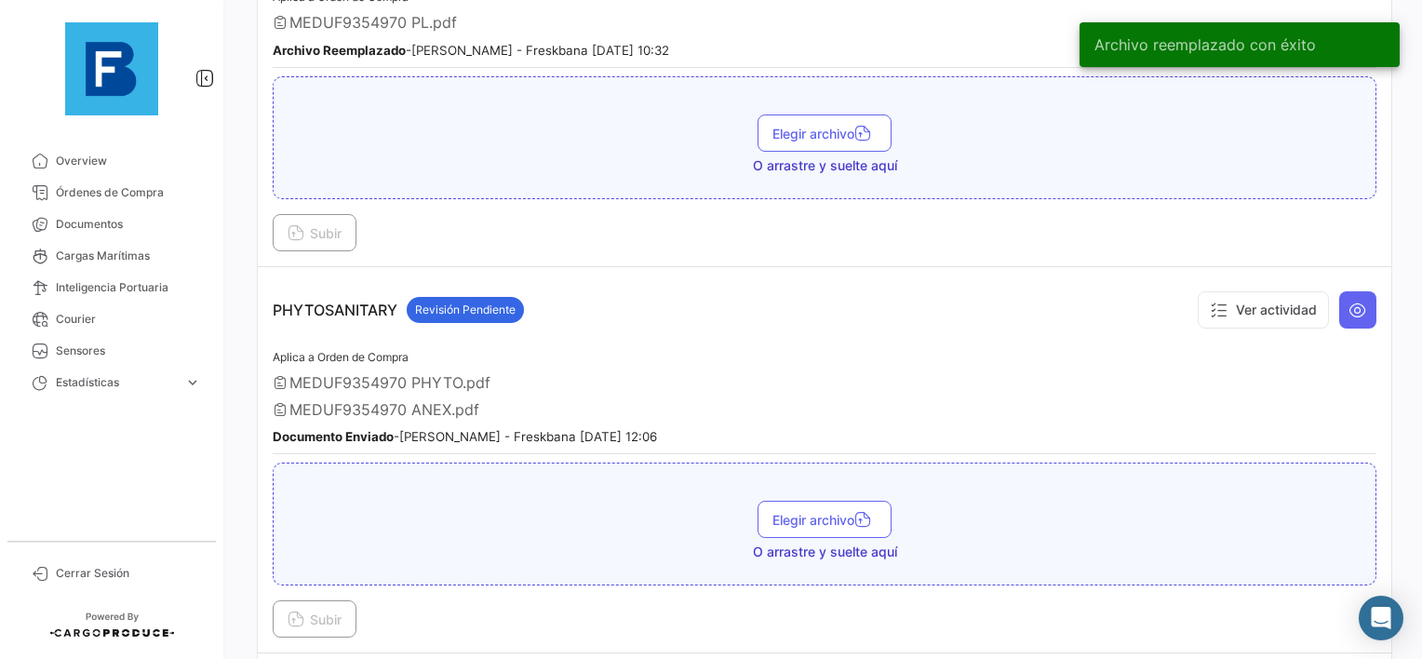
scroll to position [1582, 0]
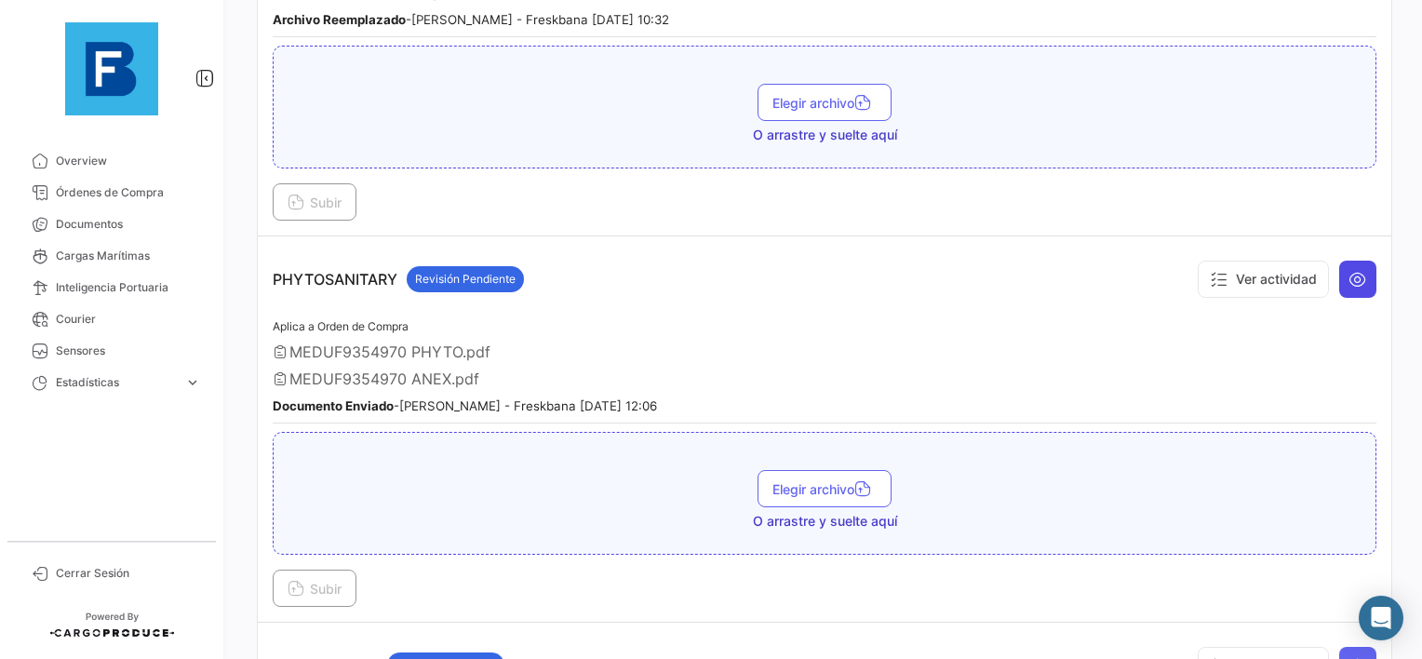
click at [1366, 272] on button at bounding box center [1357, 279] width 37 height 37
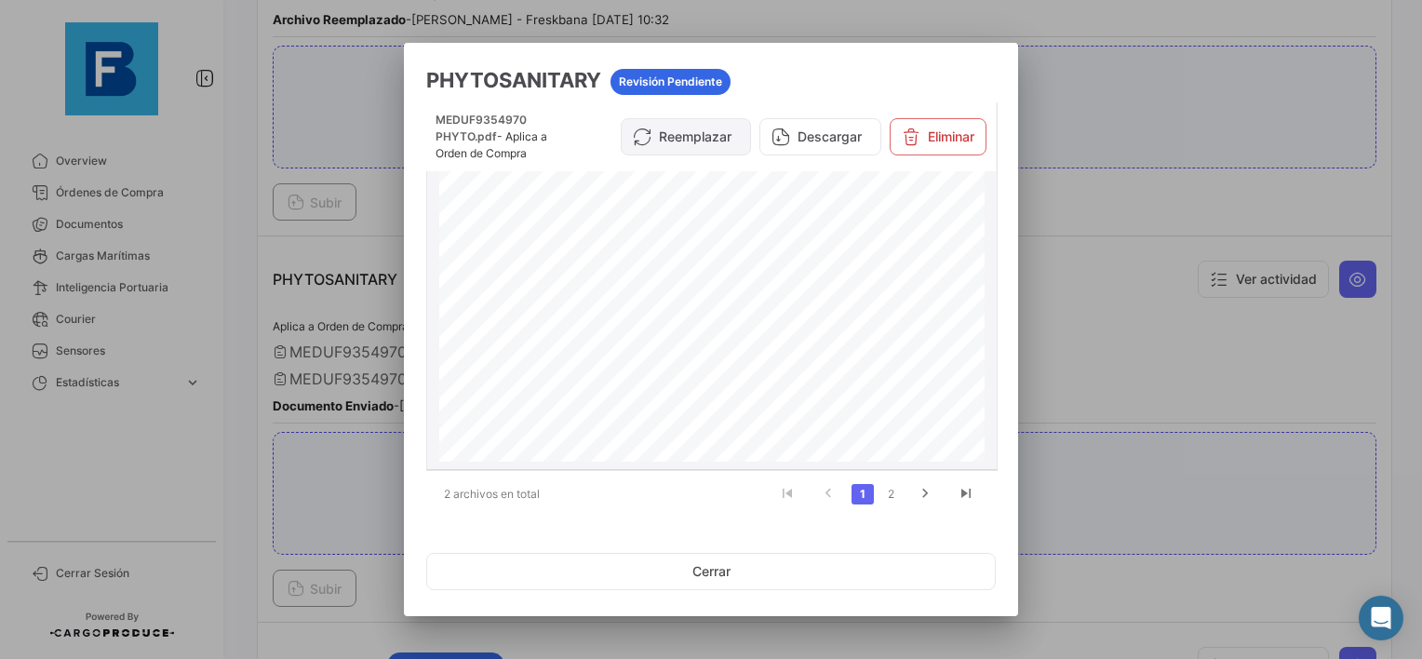
click at [640, 138] on icon at bounding box center [642, 137] width 19 height 19
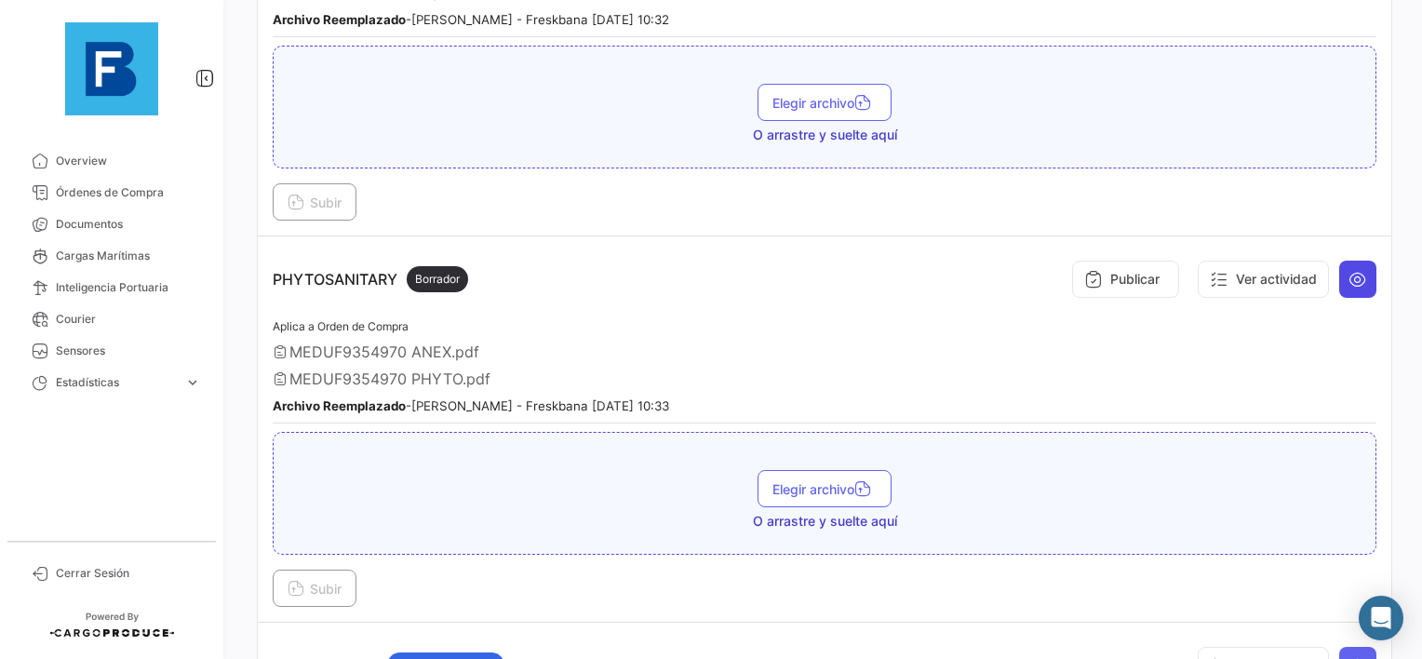
click at [1349, 270] on icon at bounding box center [1358, 279] width 19 height 19
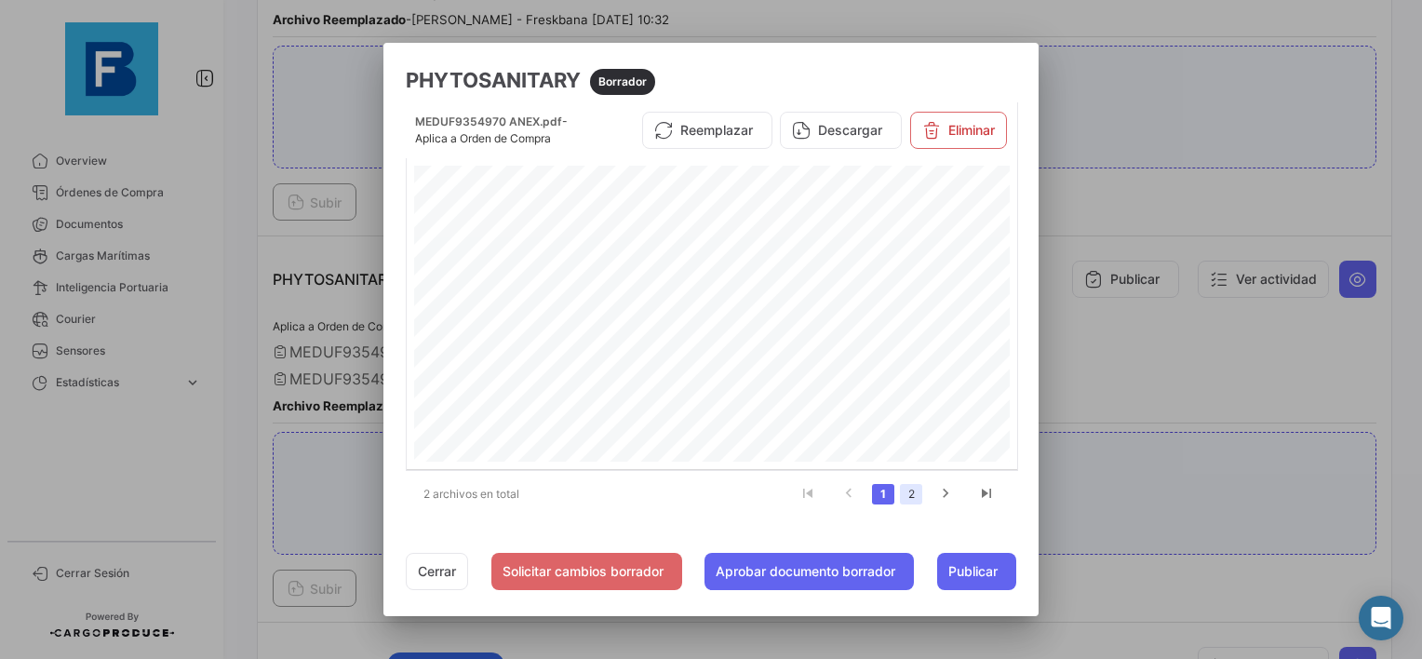
click at [919, 493] on link "2" at bounding box center [911, 494] width 22 height 20
click at [882, 491] on link "1" at bounding box center [883, 494] width 22 height 20
click at [709, 130] on button "Reemplazar" at bounding box center [707, 130] width 130 height 37
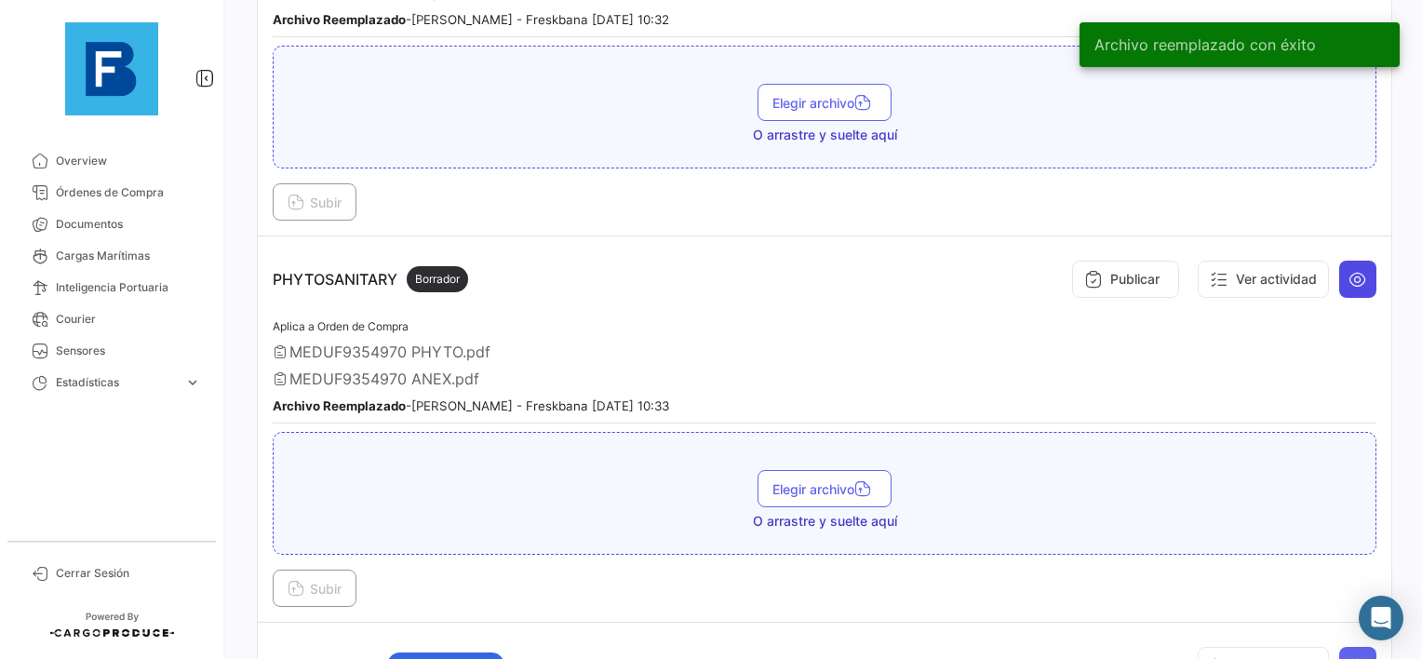
click at [1352, 282] on button at bounding box center [1357, 279] width 37 height 37
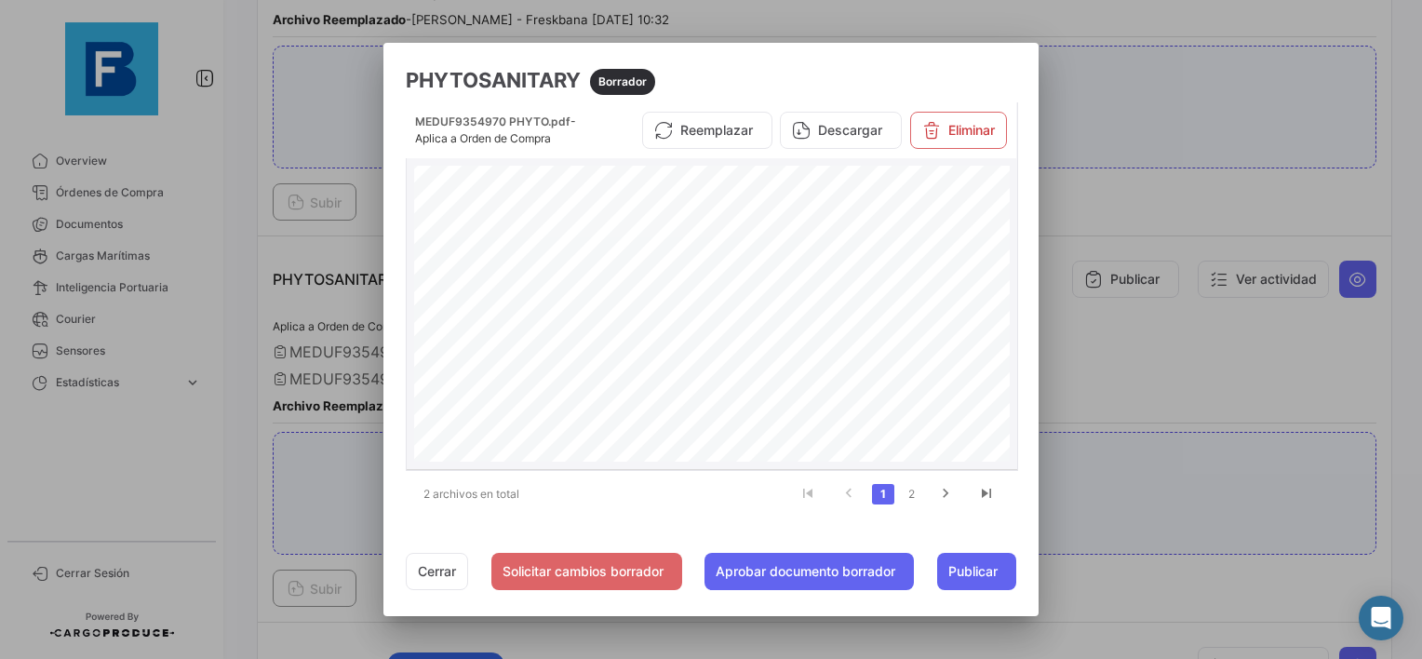
scroll to position [279, 0]
click at [916, 498] on link "2" at bounding box center [911, 494] width 22 height 20
click at [429, 576] on button "Cerrar" at bounding box center [437, 571] width 62 height 37
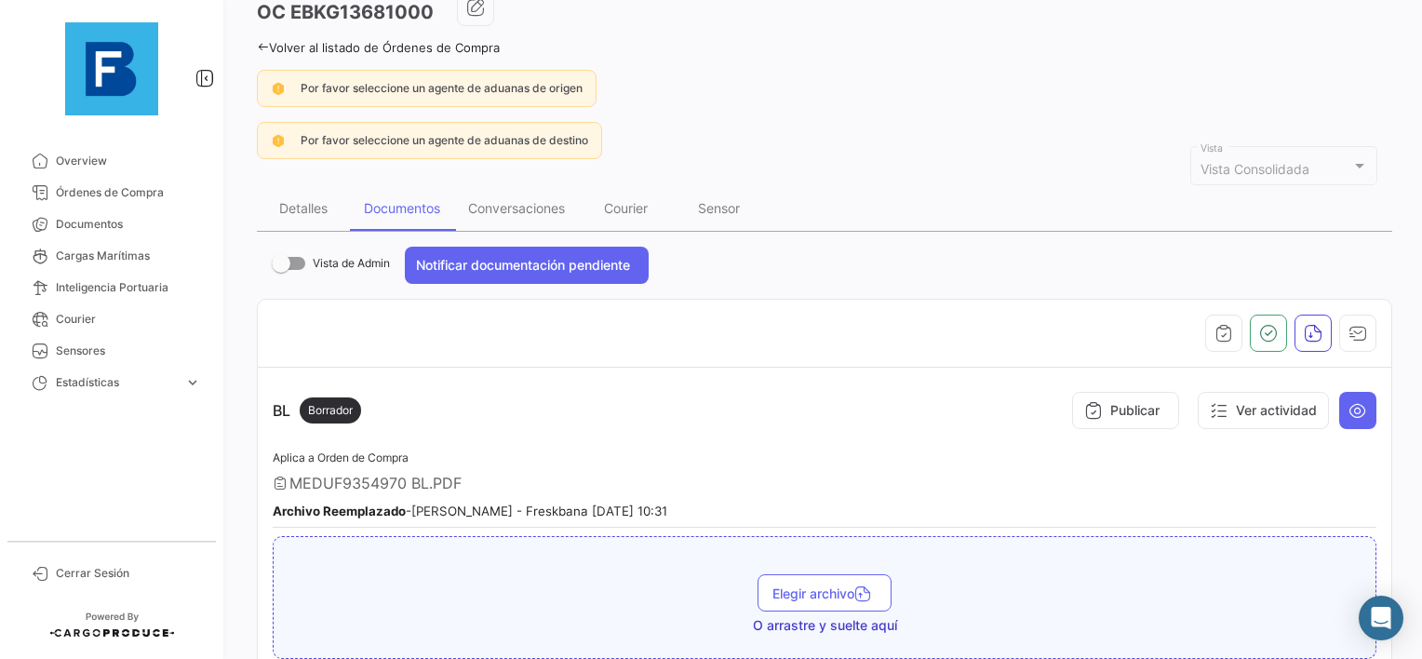
scroll to position [61, 0]
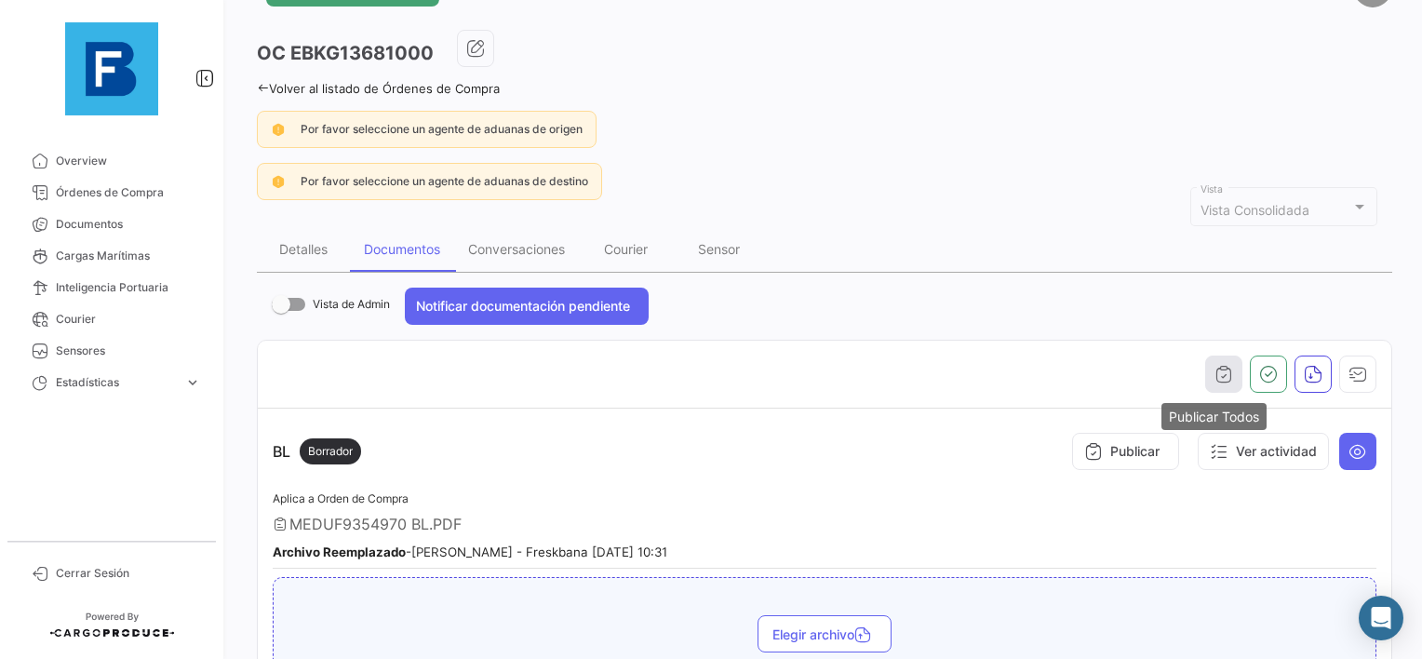
click at [1208, 387] on button "button" at bounding box center [1223, 374] width 37 height 37
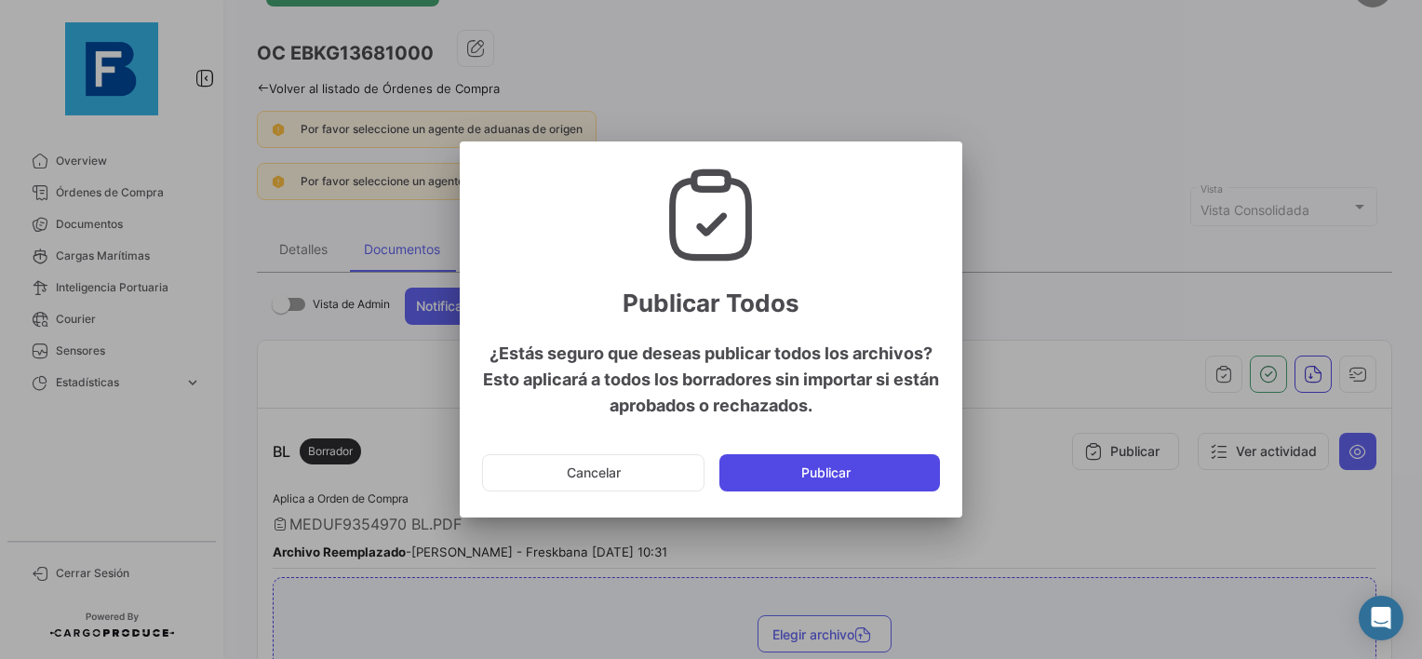
click at [858, 471] on button "Publicar" at bounding box center [830, 472] width 221 height 37
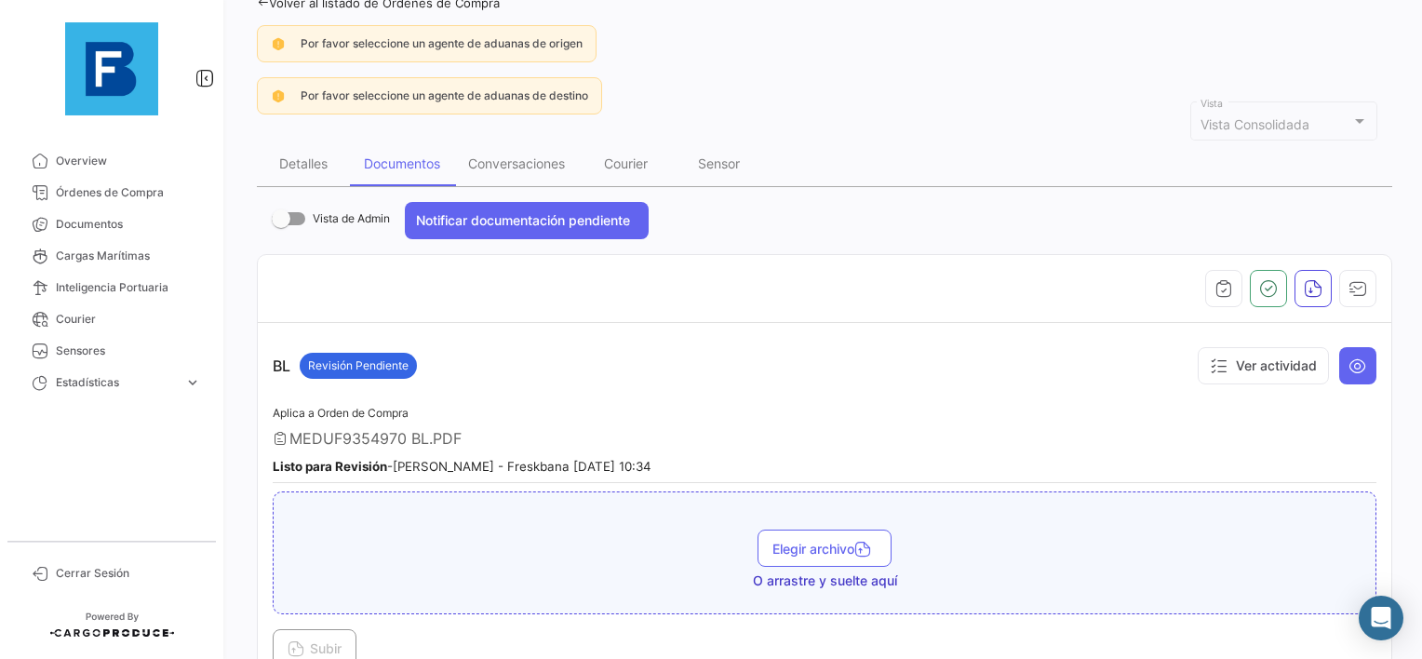
scroll to position [0, 0]
